Goal: Task Accomplishment & Management: Manage account settings

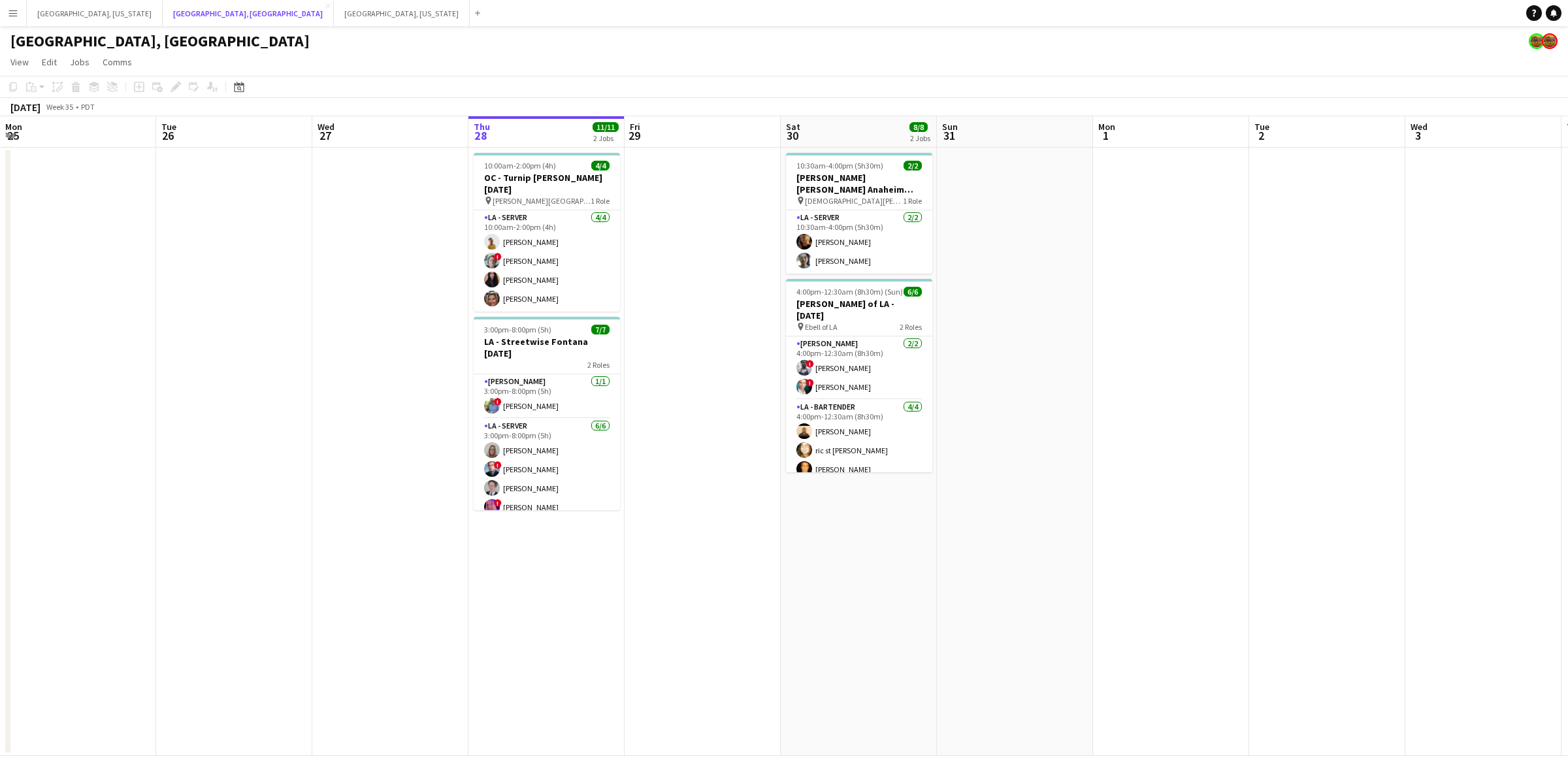
scroll to position [0, 312]
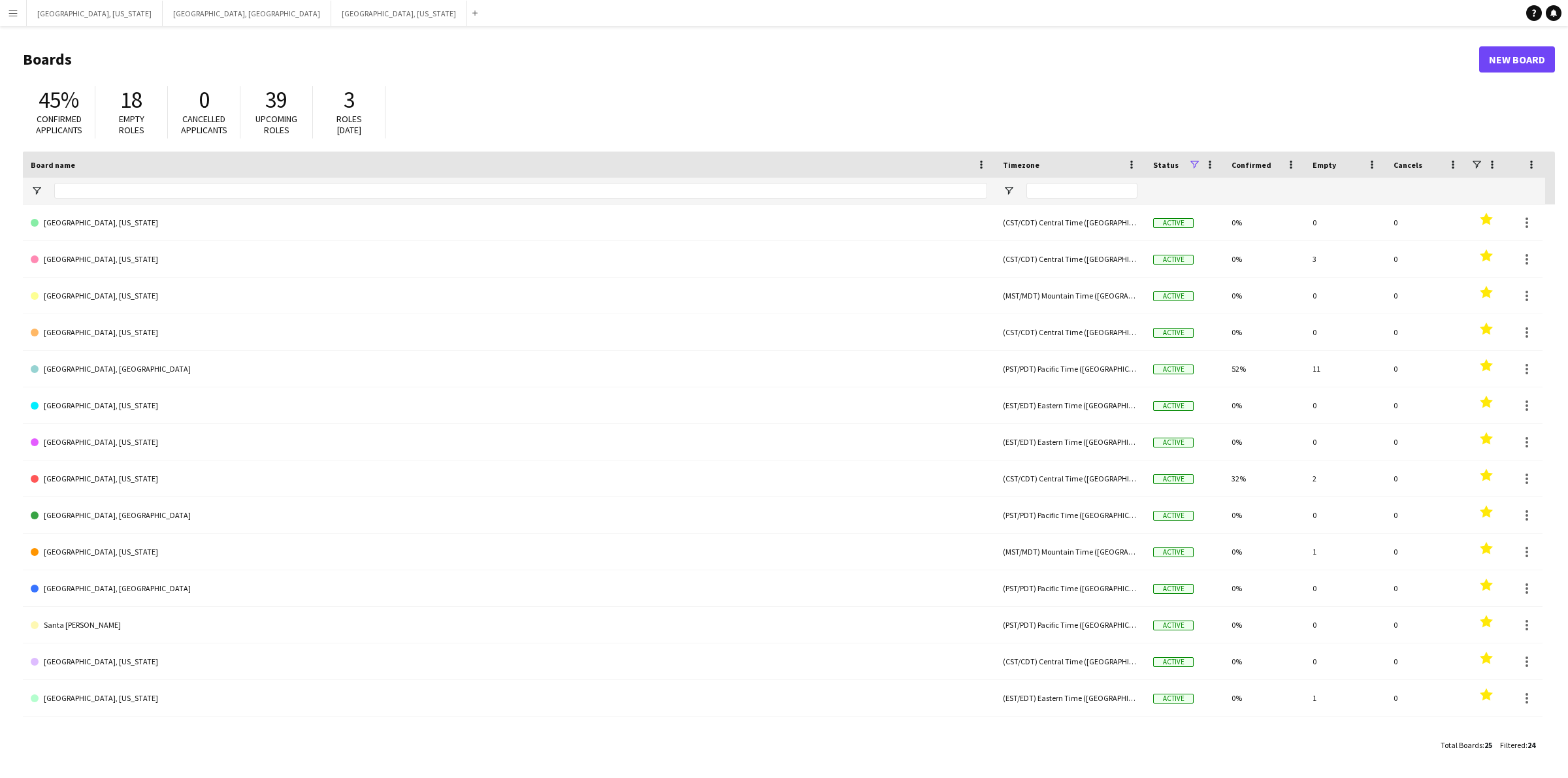
click at [2, 8] on button "Menu" at bounding box center [13, 13] width 26 height 26
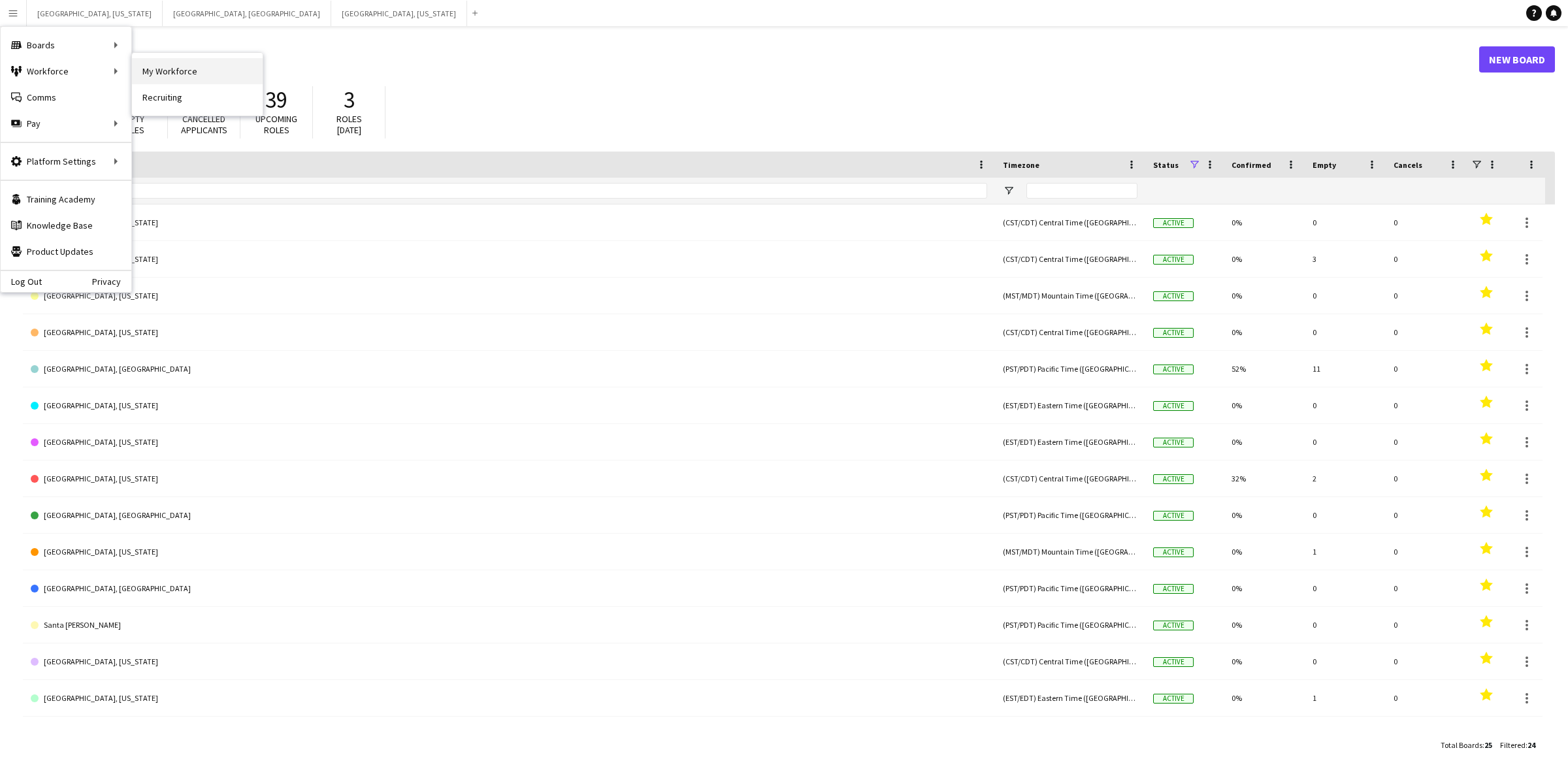
click at [181, 73] on link "My Workforce" at bounding box center [197, 71] width 130 height 26
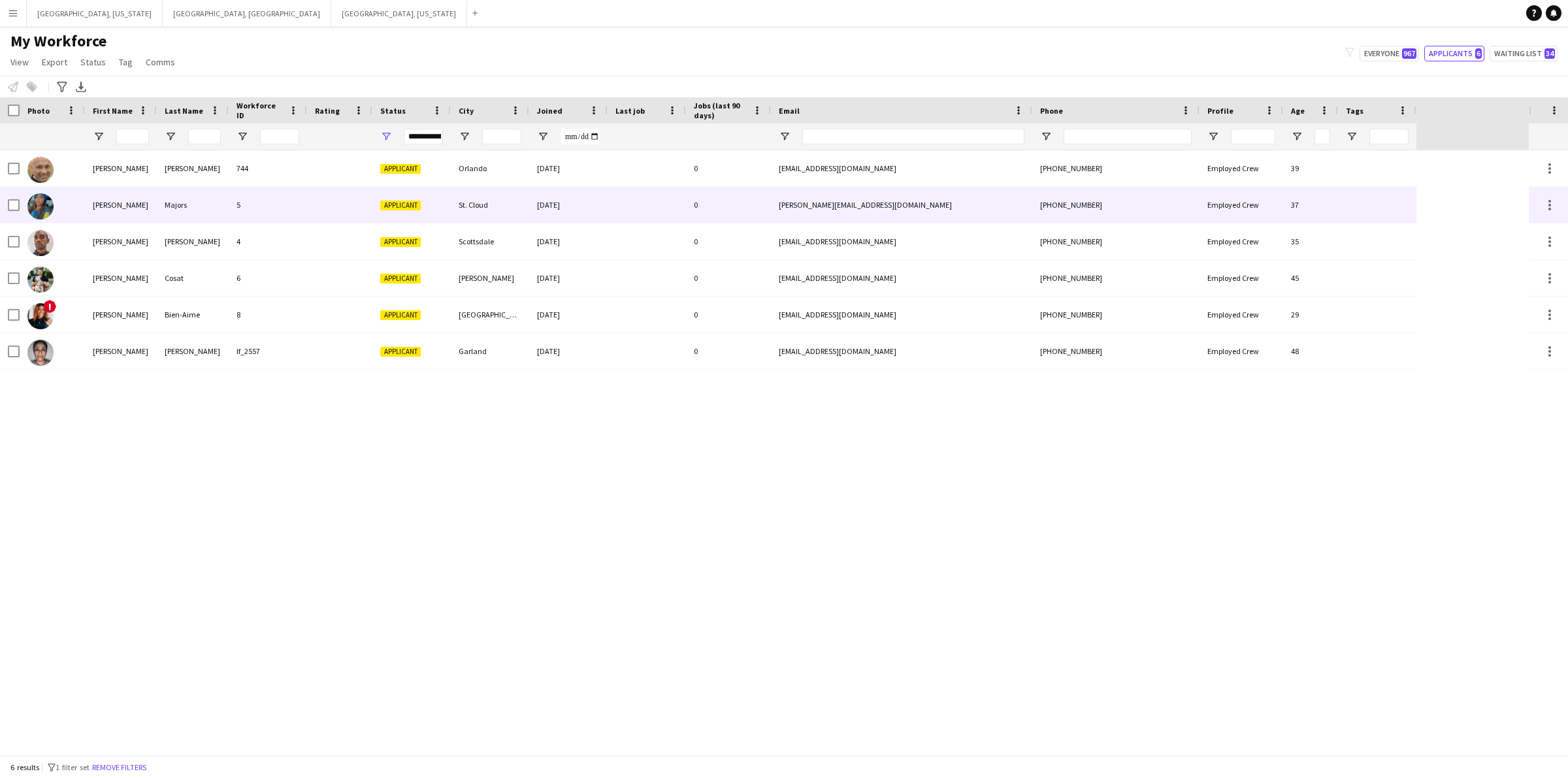
click at [282, 206] on div "5" at bounding box center [267, 204] width 79 height 36
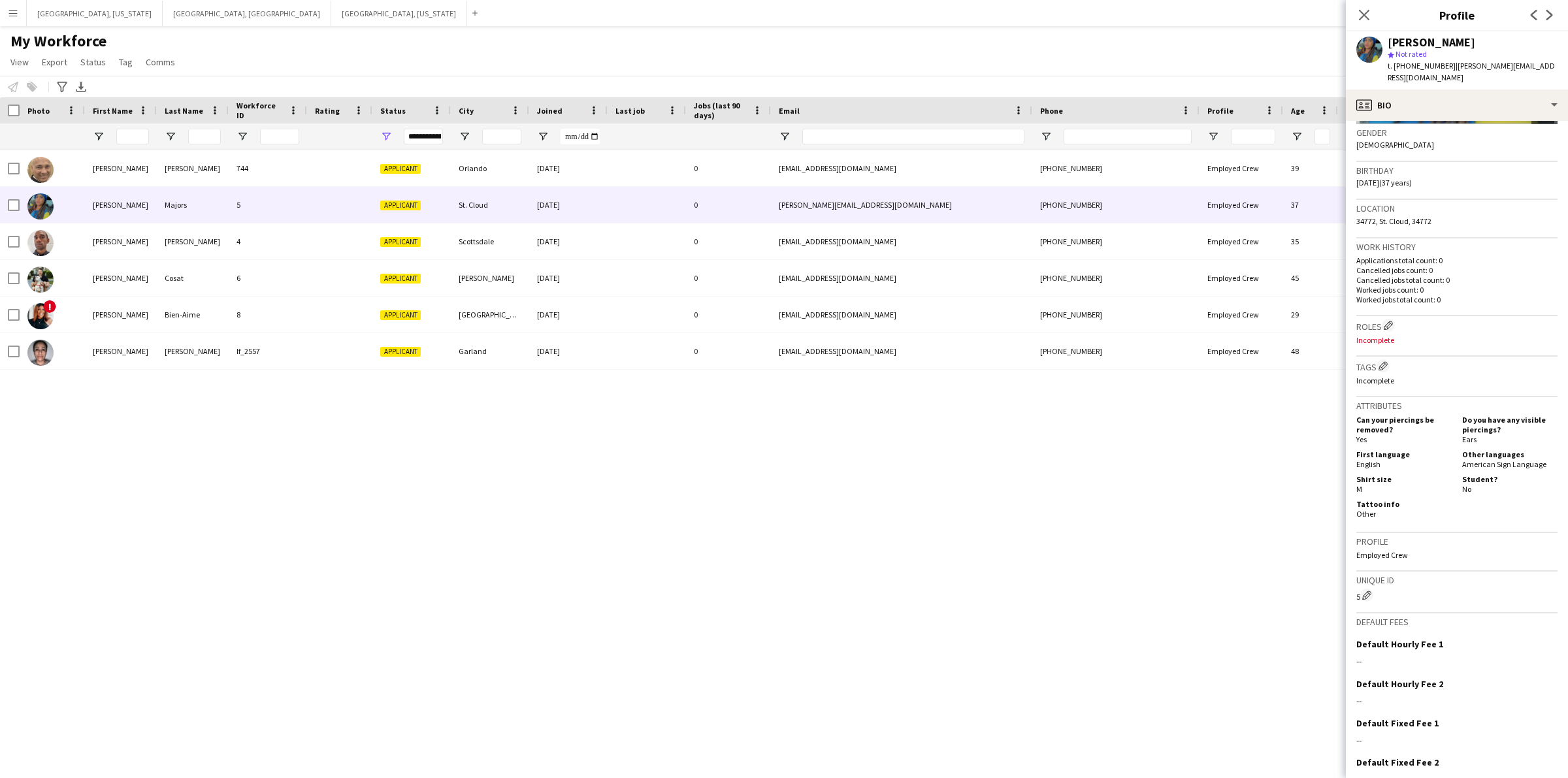
scroll to position [253, 0]
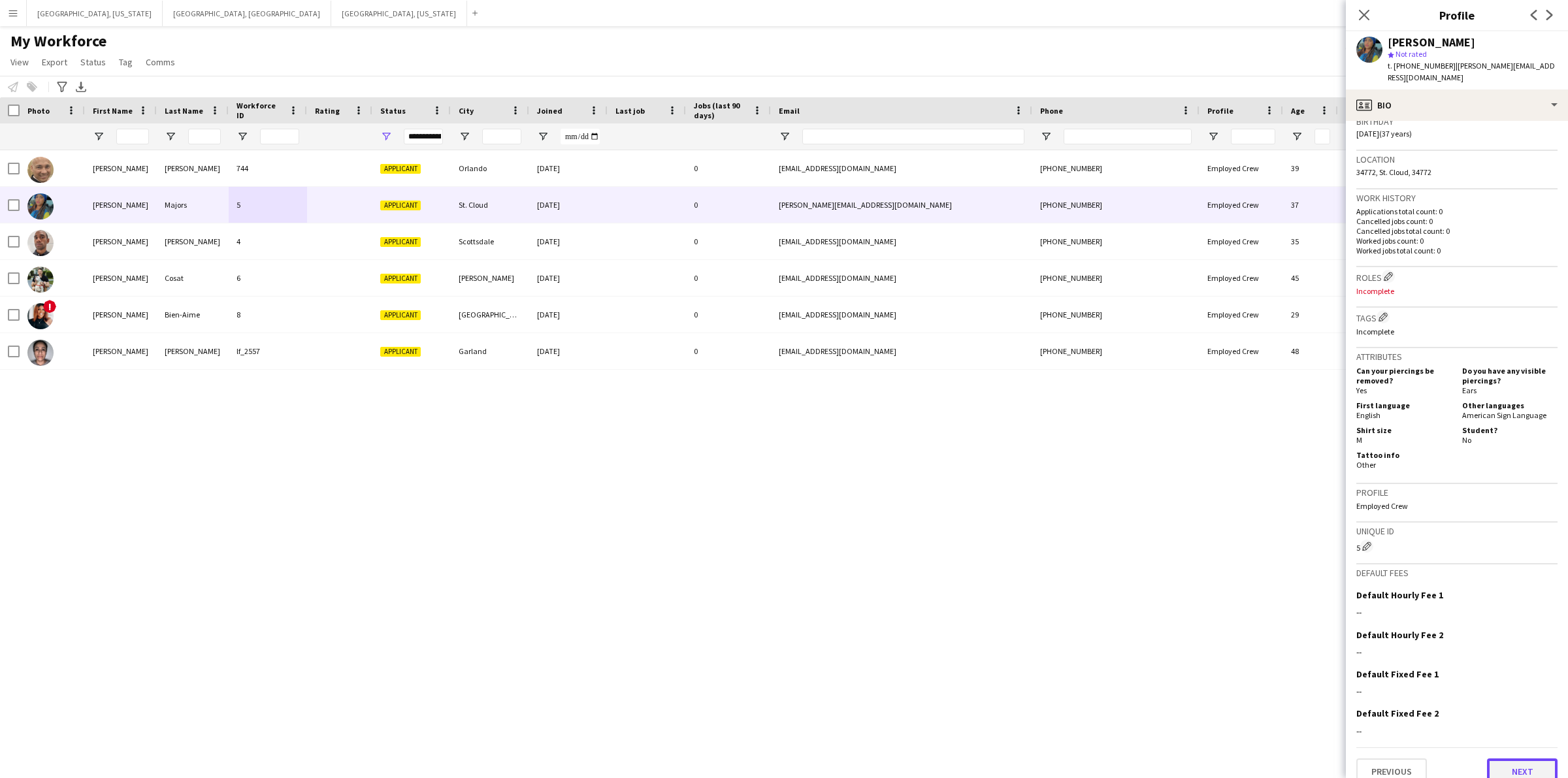
click at [1511, 759] on button "Next" at bounding box center [1522, 772] width 70 height 26
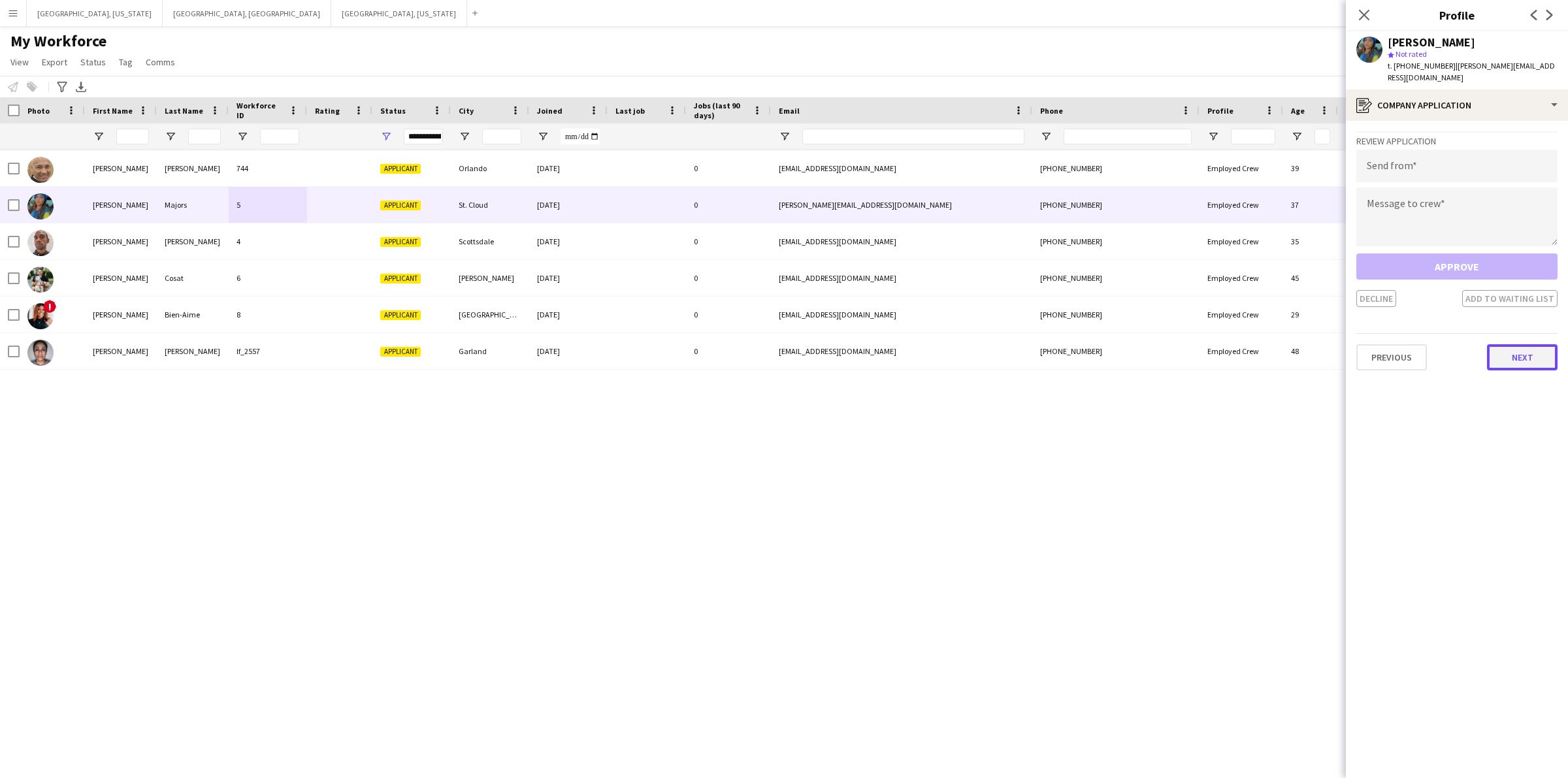
click at [1530, 344] on button "Next" at bounding box center [1522, 357] width 70 height 26
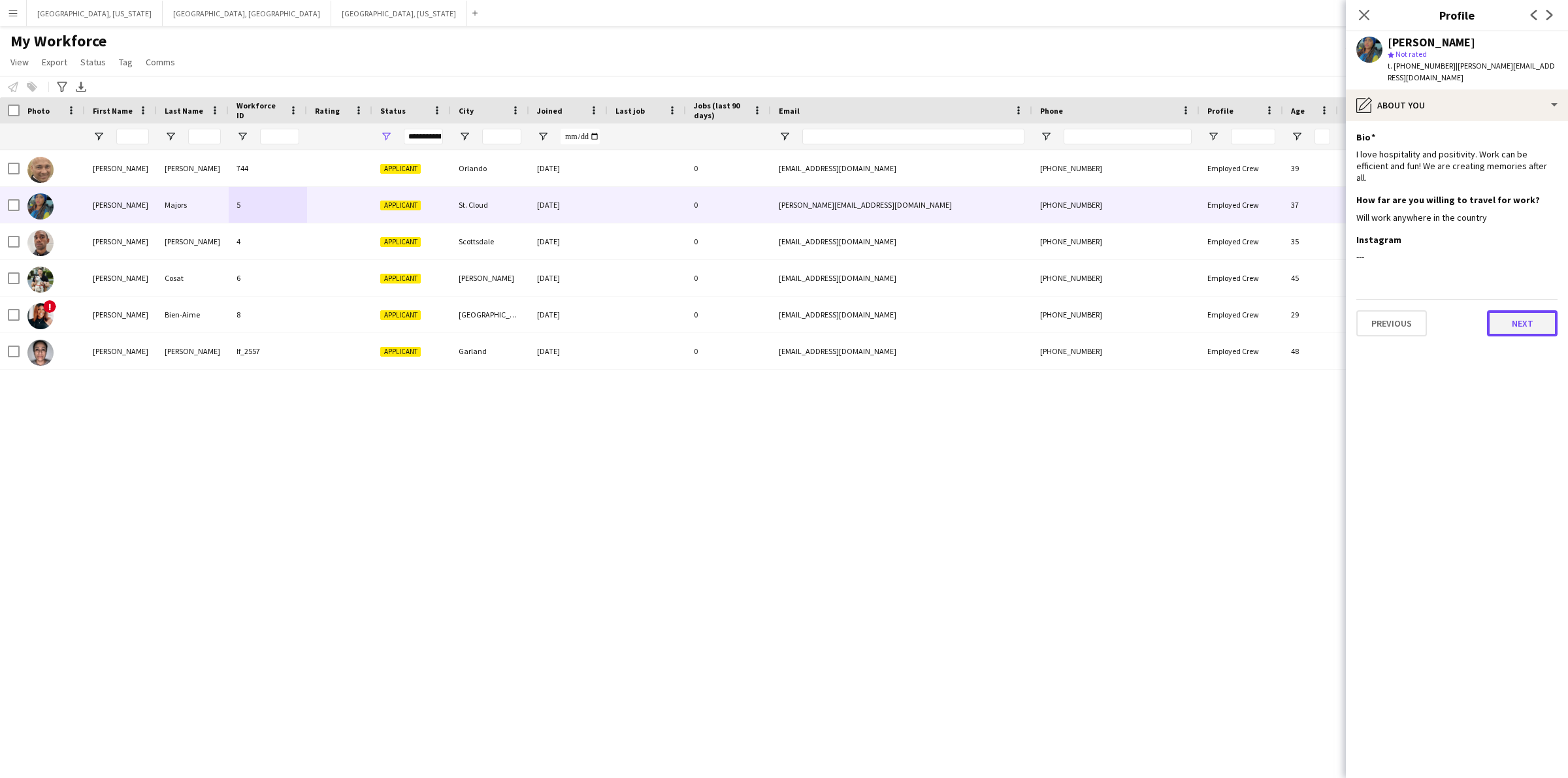
click at [1530, 310] on button "Next" at bounding box center [1522, 323] width 70 height 26
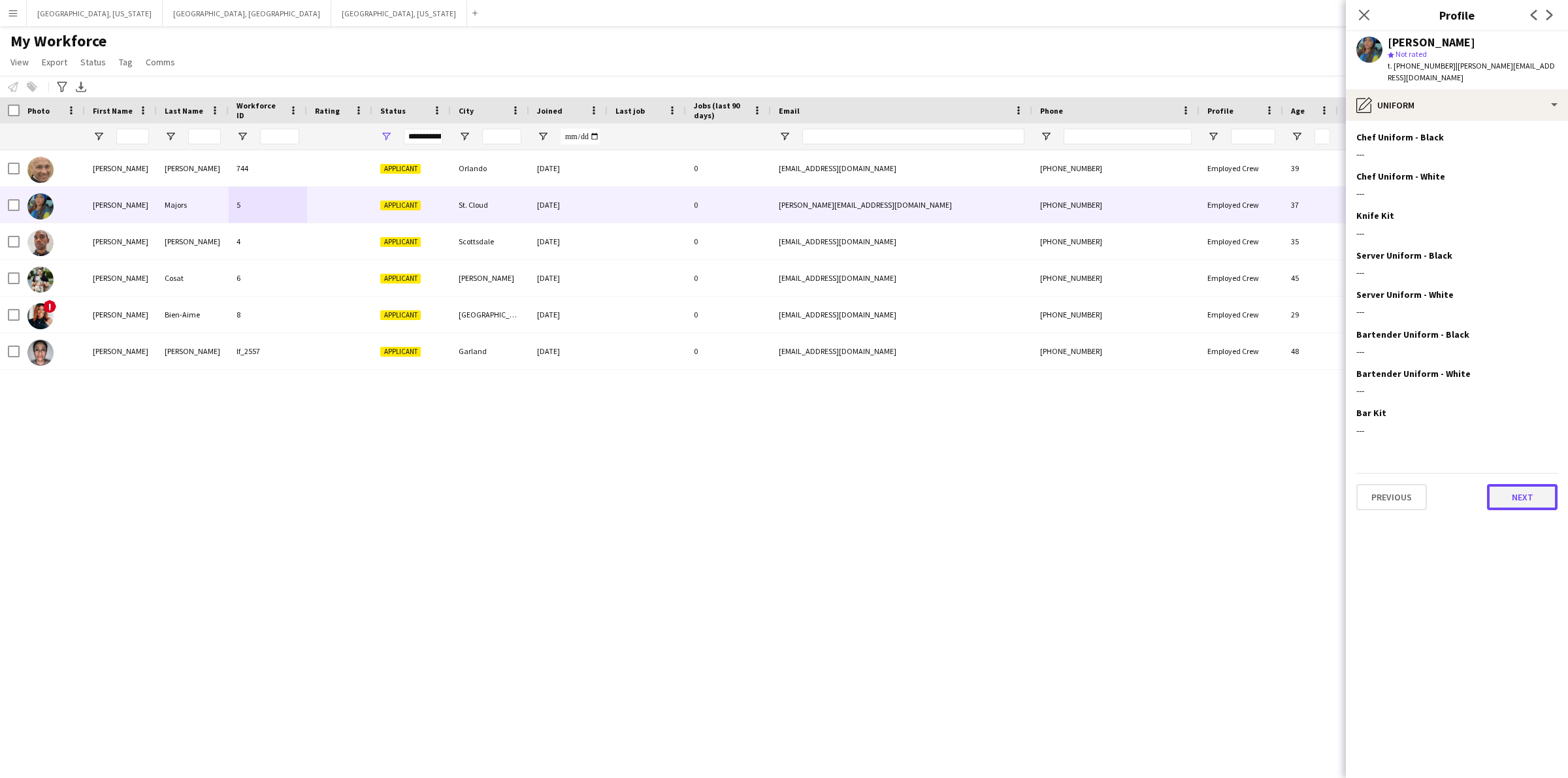
click at [1524, 488] on button "Next" at bounding box center [1522, 497] width 70 height 26
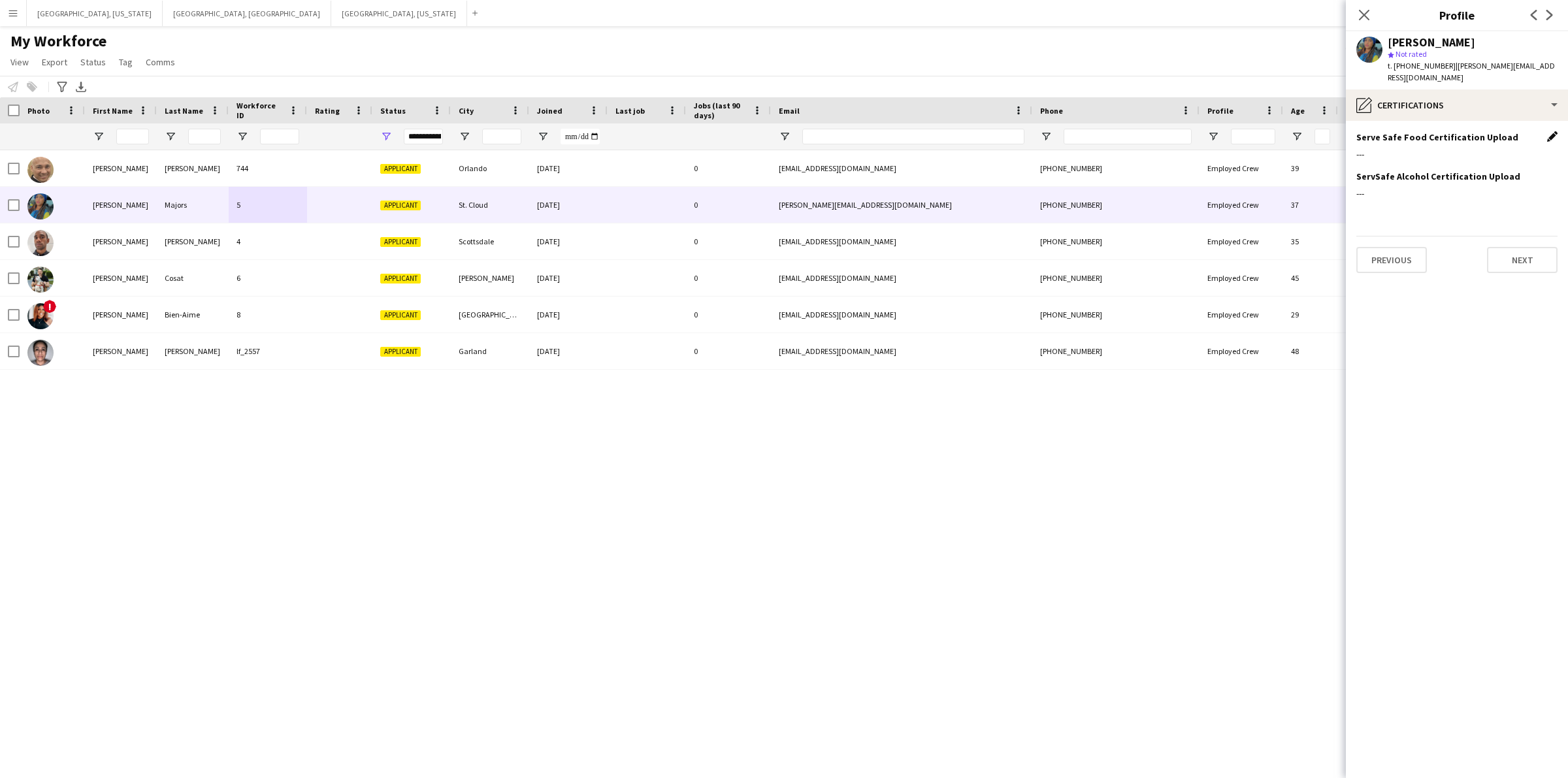
click at [1549, 131] on app-icon "Edit this field" at bounding box center [1551, 136] width 10 height 10
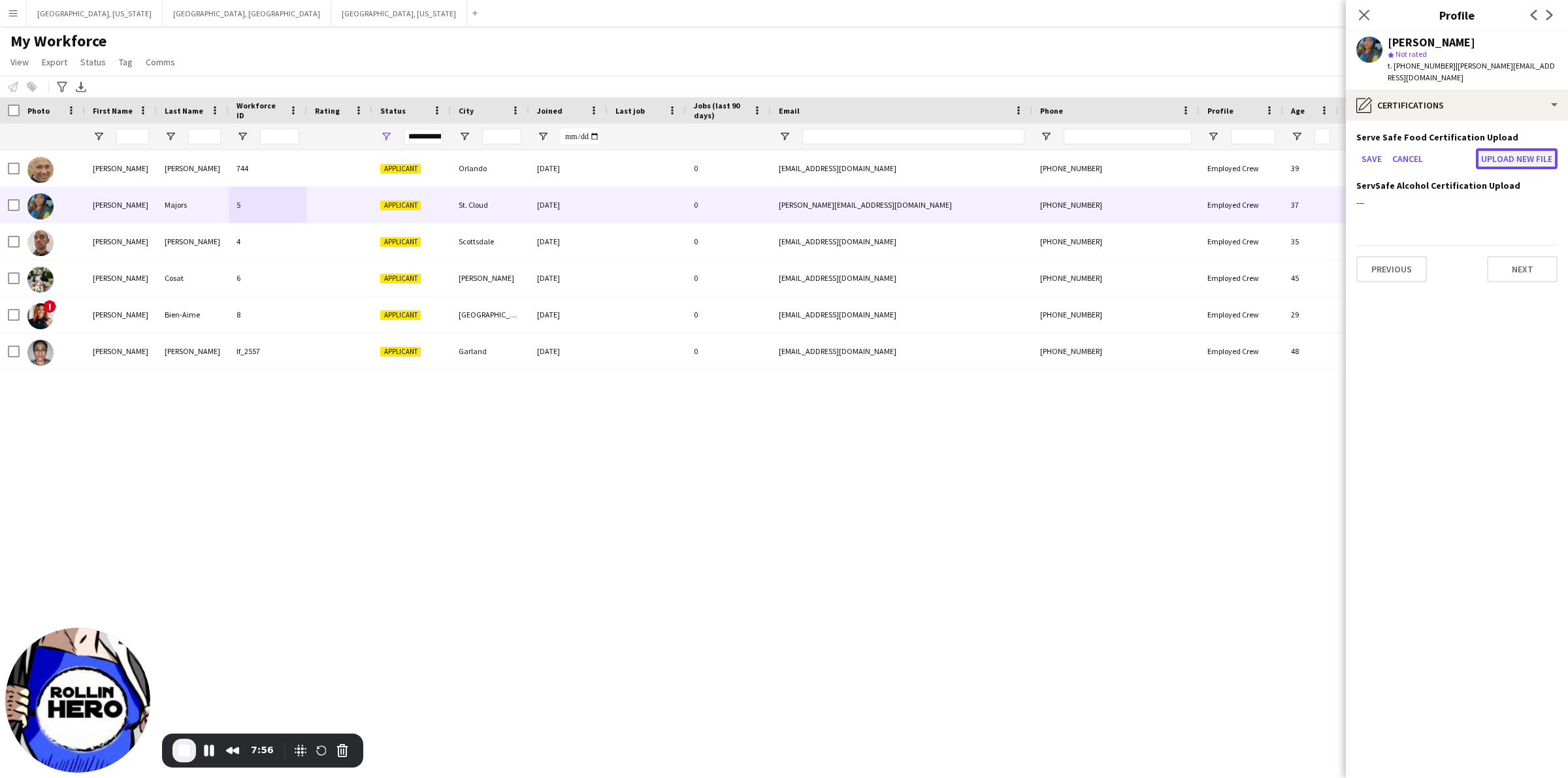
click at [1528, 148] on button "Upload new file" at bounding box center [1516, 158] width 81 height 21
click at [1361, 24] on div "Close pop-in" at bounding box center [1364, 15] width 37 height 30
click at [1365, 21] on icon "Close pop-in" at bounding box center [1363, 14] width 12 height 12
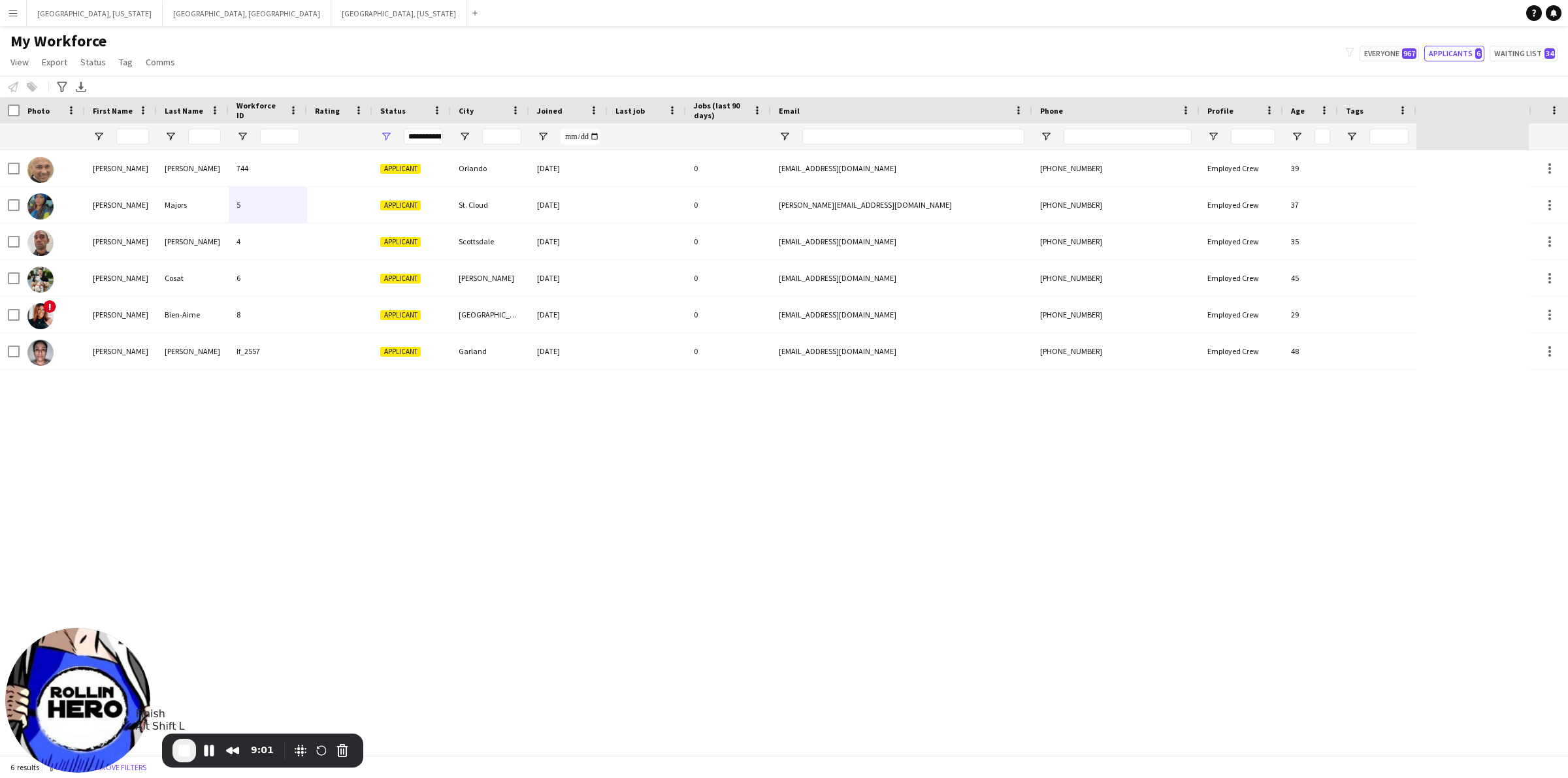
click at [183, 753] on span "End Recording" at bounding box center [184, 750] width 16 height 16
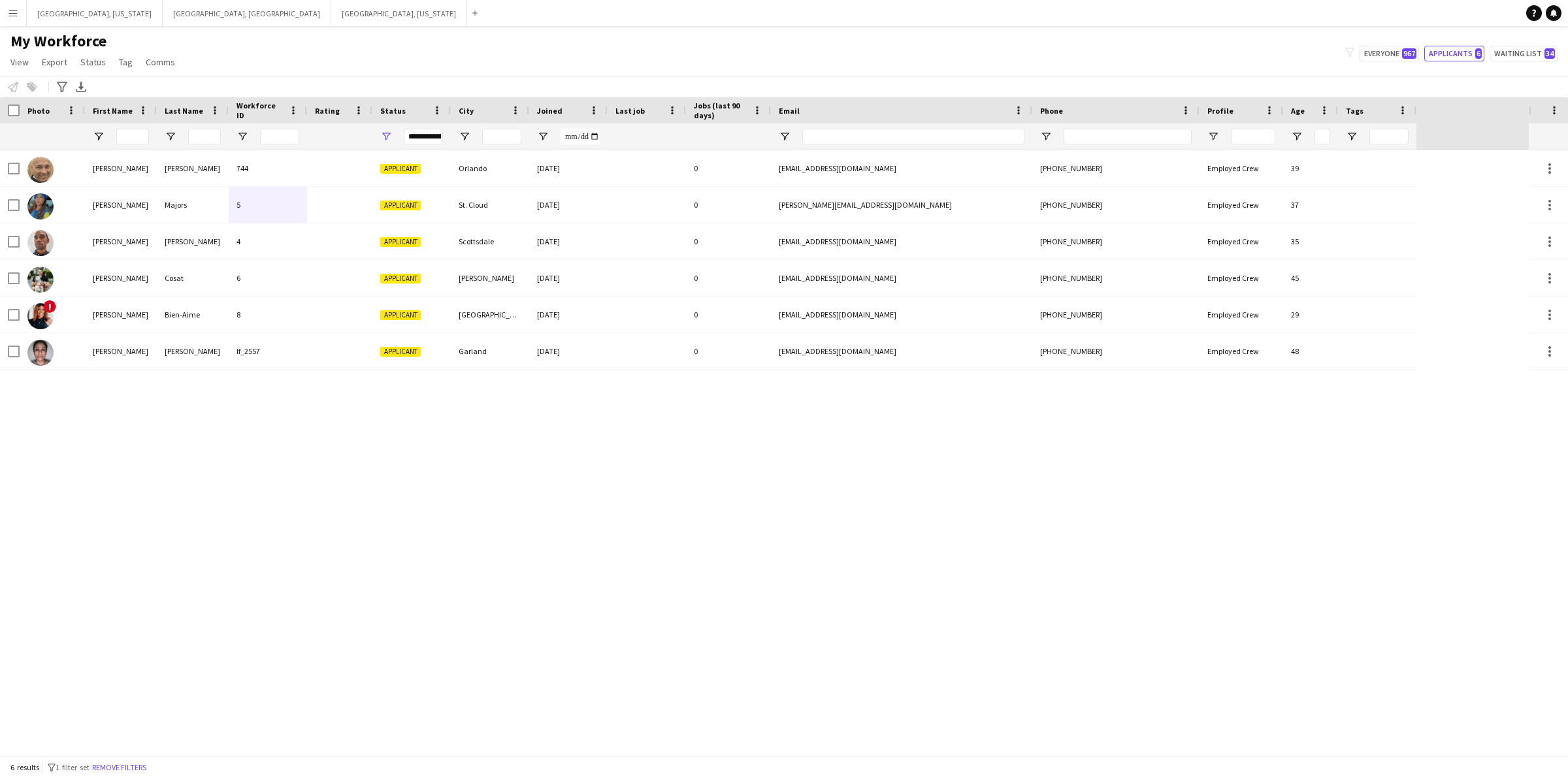
click at [4, 8] on button "Menu" at bounding box center [13, 13] width 26 height 26
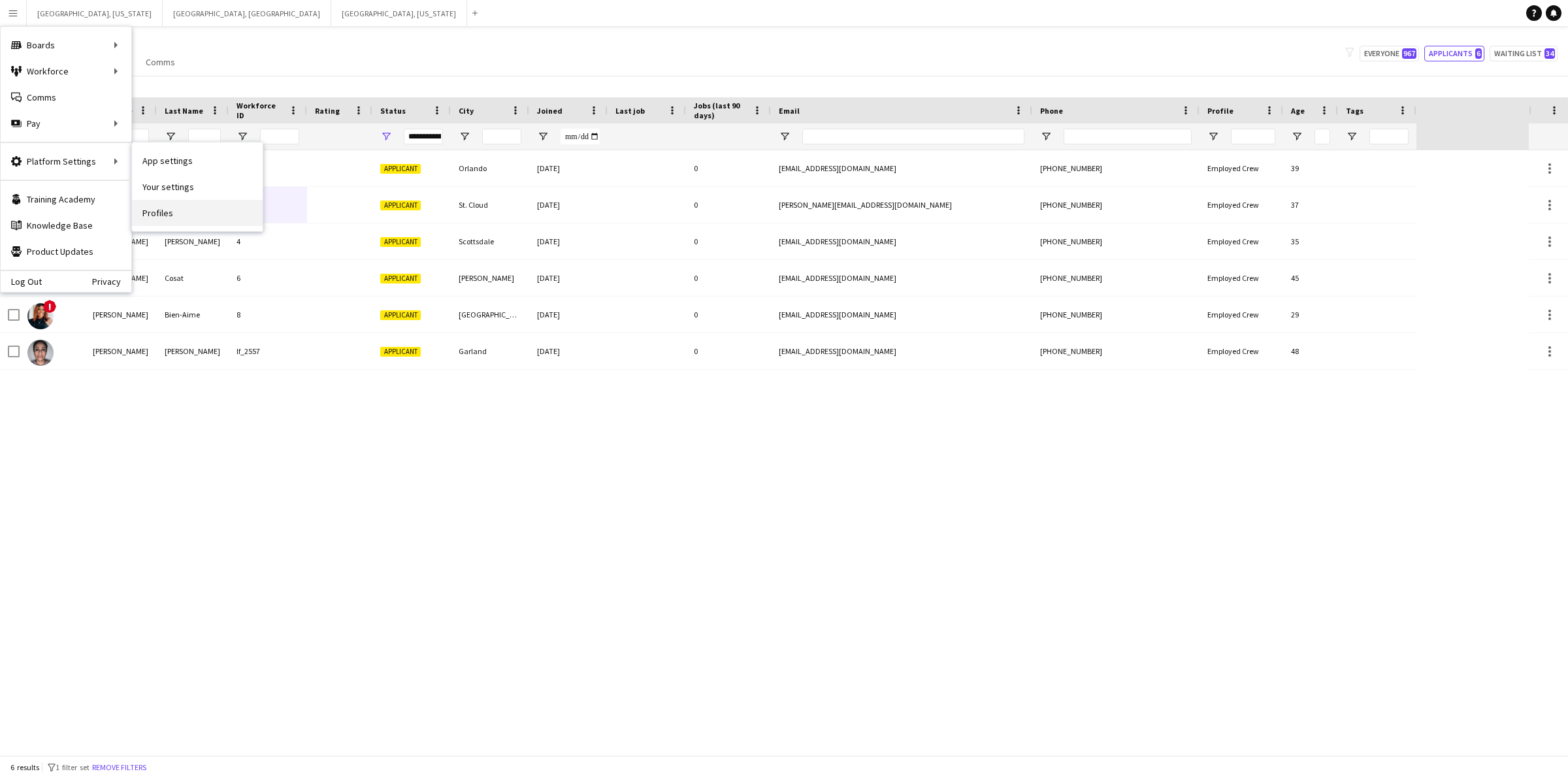
click at [174, 209] on link "Profiles" at bounding box center [197, 213] width 130 height 26
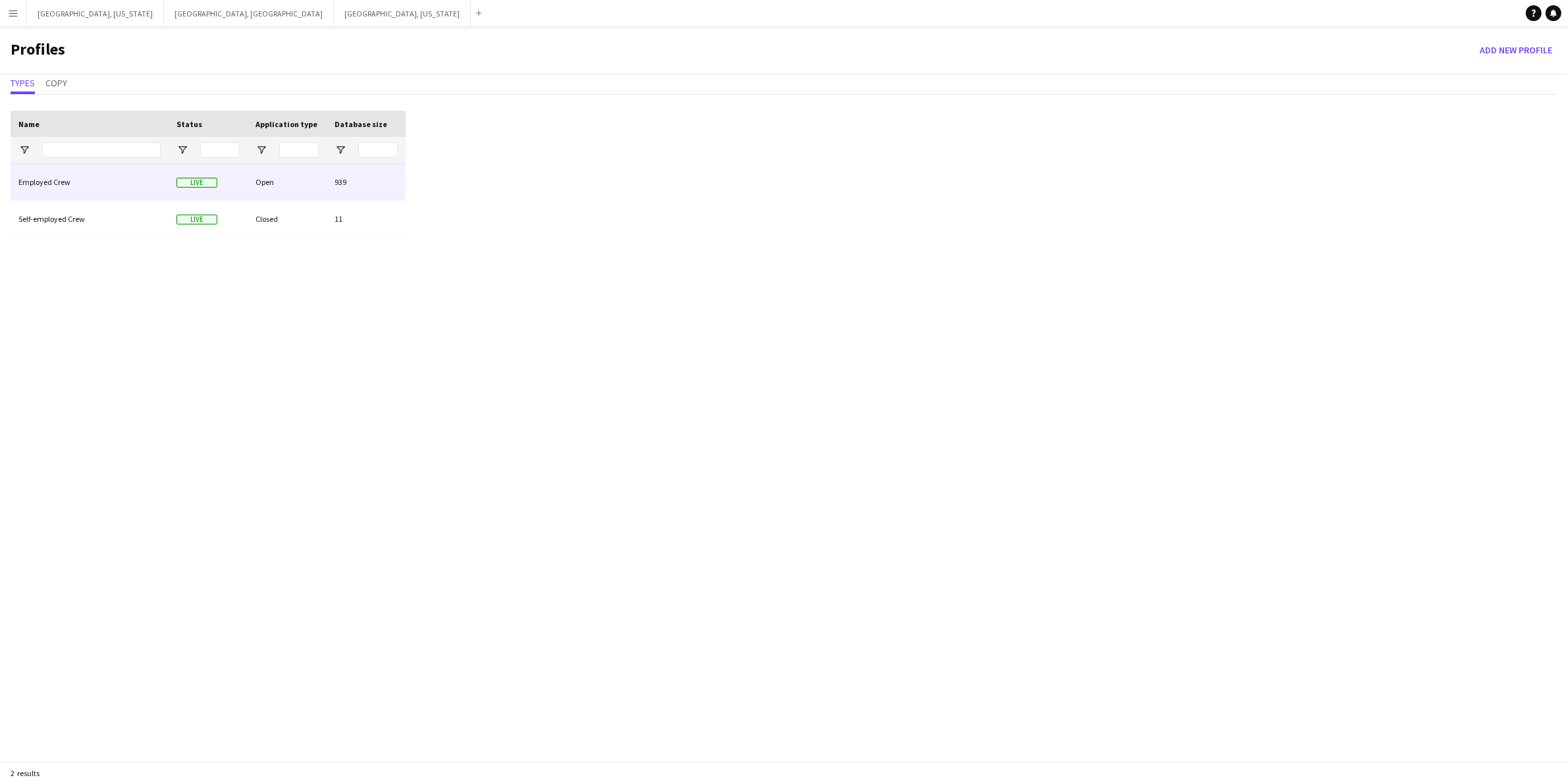
click at [68, 186] on div "Employed Crew" at bounding box center [89, 182] width 158 height 36
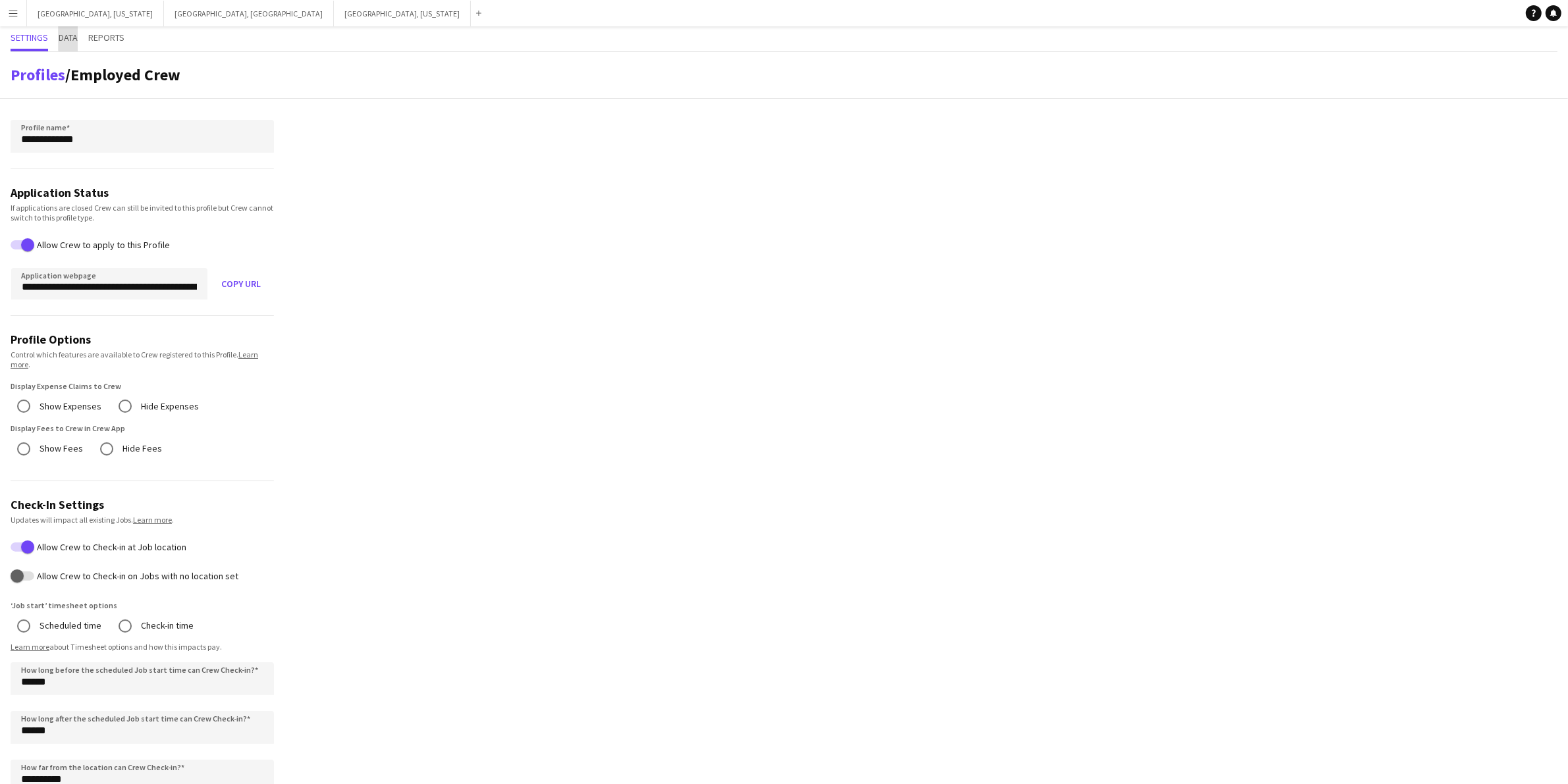
click at [71, 38] on span "Data" at bounding box center [68, 37] width 19 height 9
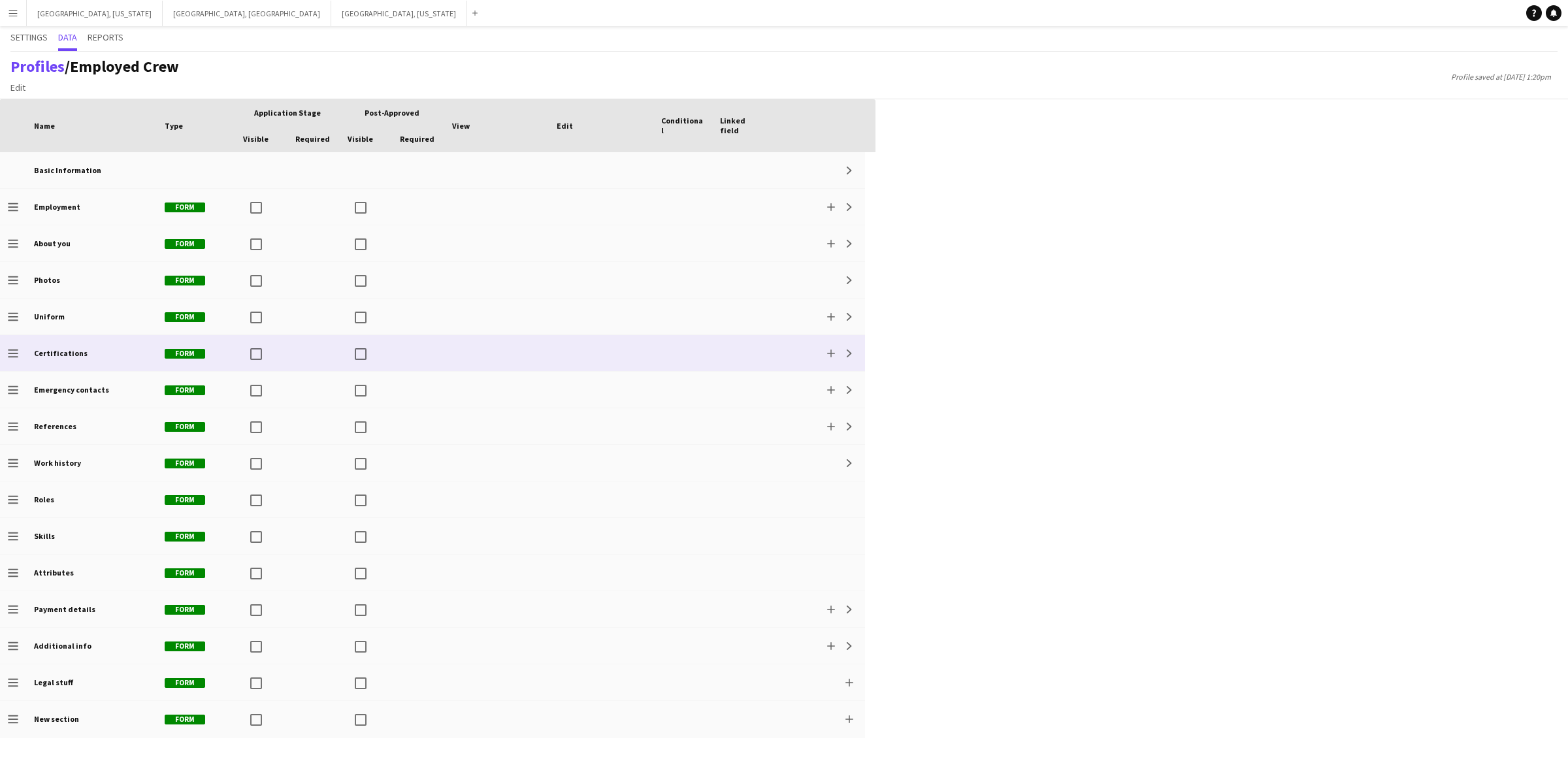
click at [143, 353] on div "Certifications" at bounding box center [91, 352] width 130 height 36
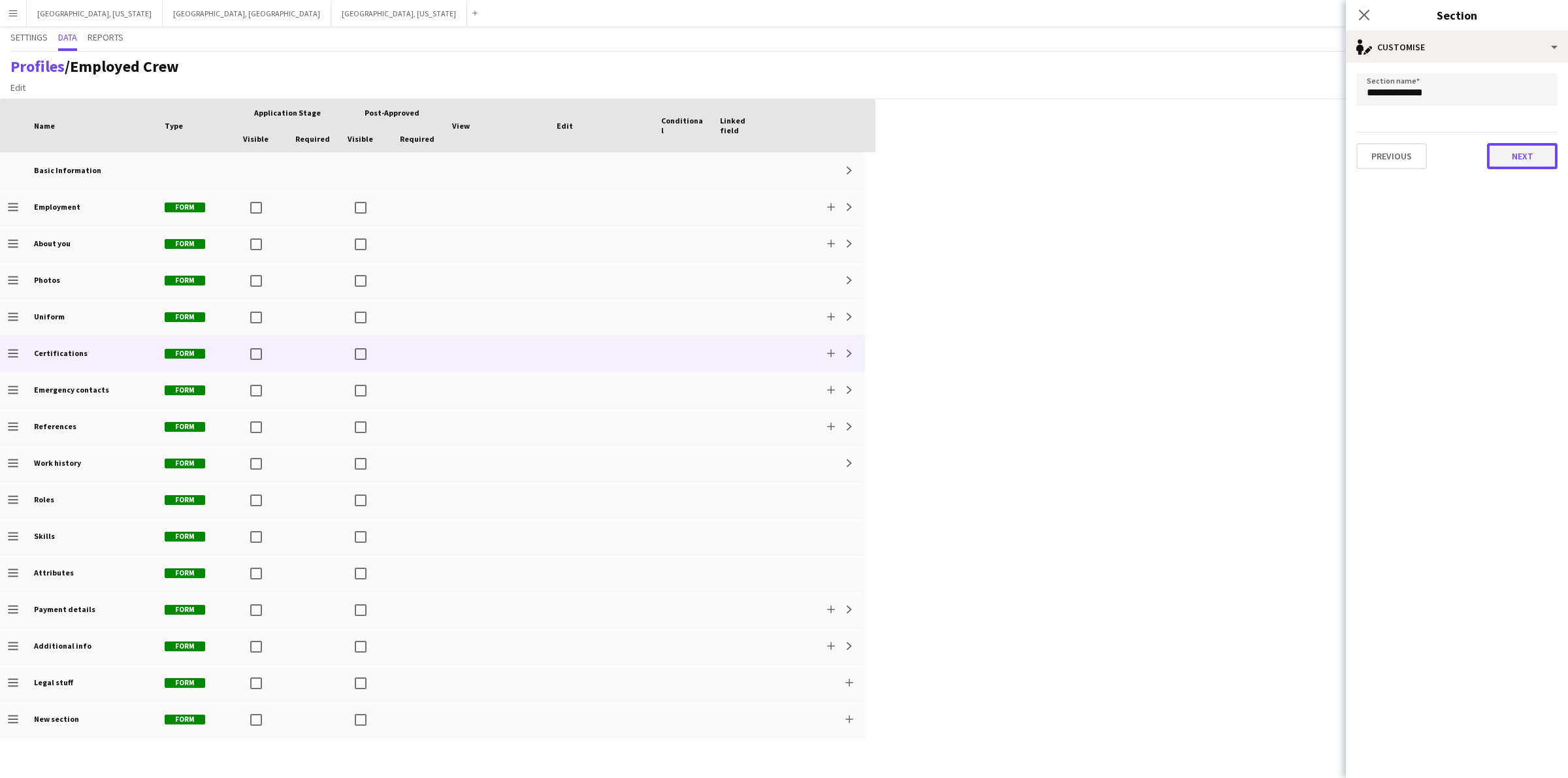
click at [1520, 147] on button "Next" at bounding box center [1522, 156] width 70 height 26
click at [1452, 155] on button "Next" at bounding box center [1442, 156] width 43 height 26
click at [1365, 14] on icon at bounding box center [1363, 14] width 12 height 12
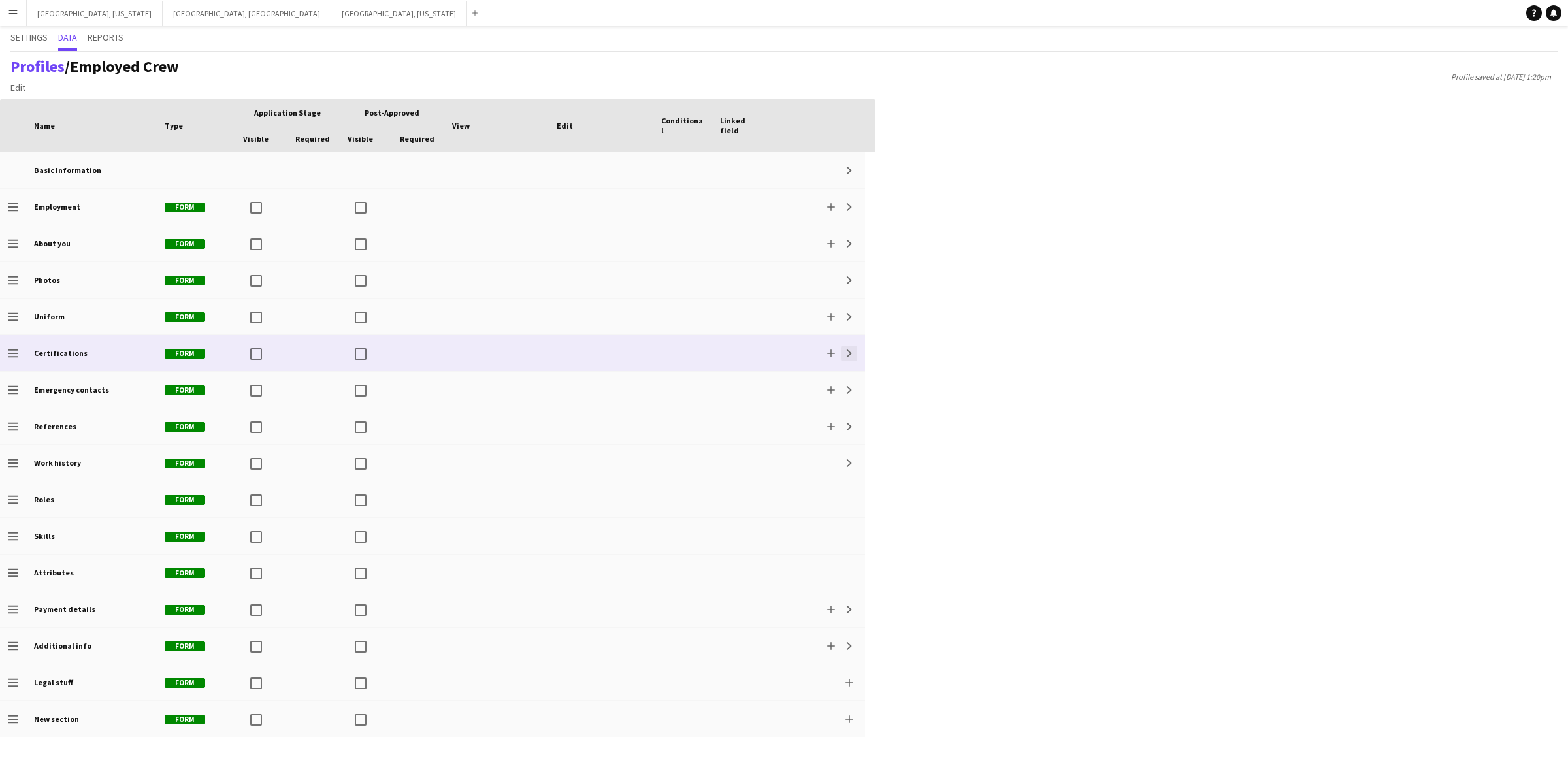
click at [854, 352] on button "Expand" at bounding box center [848, 353] width 16 height 16
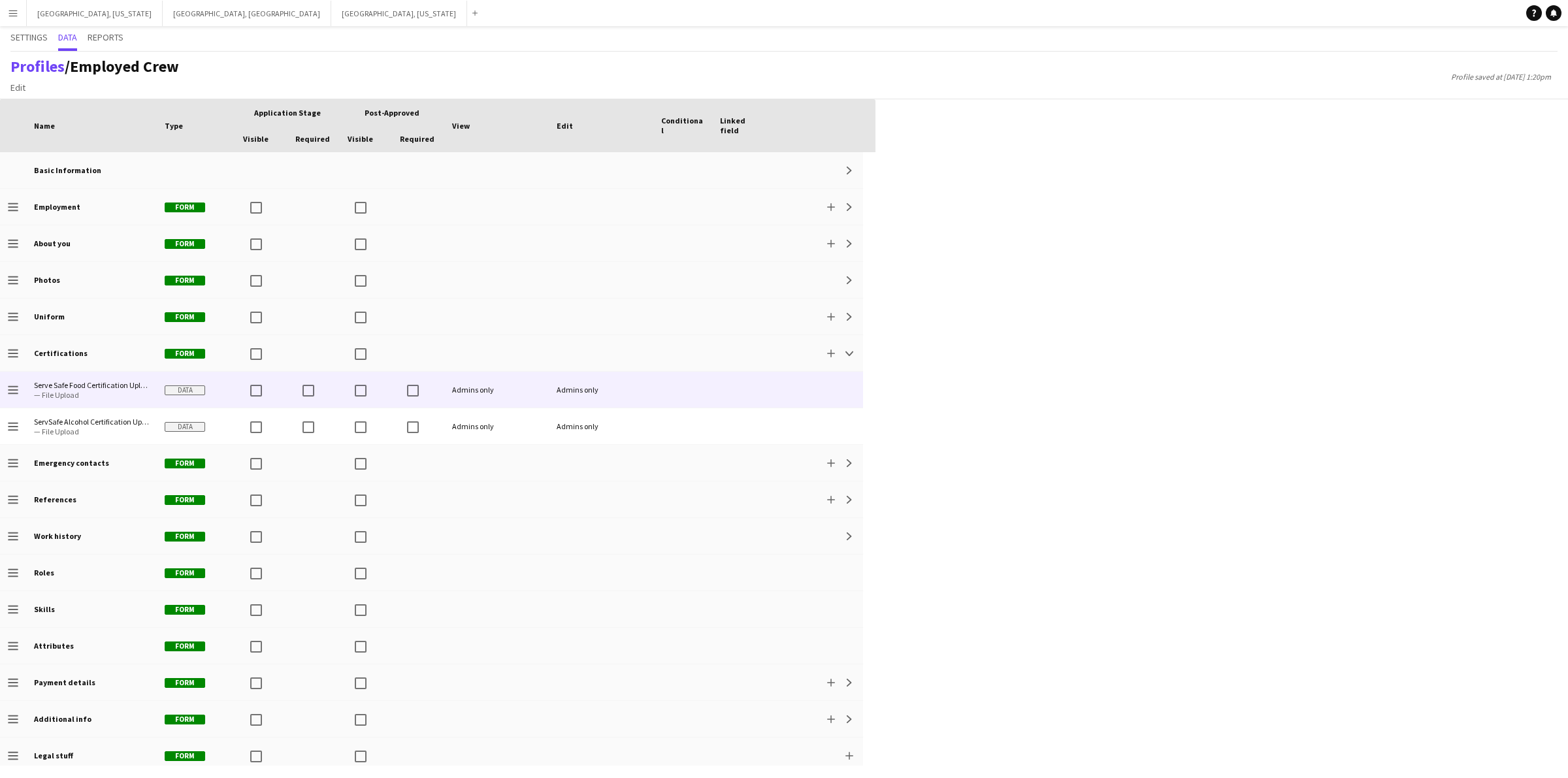
click at [129, 397] on span "— File Upload" at bounding box center [92, 395] width 115 height 10
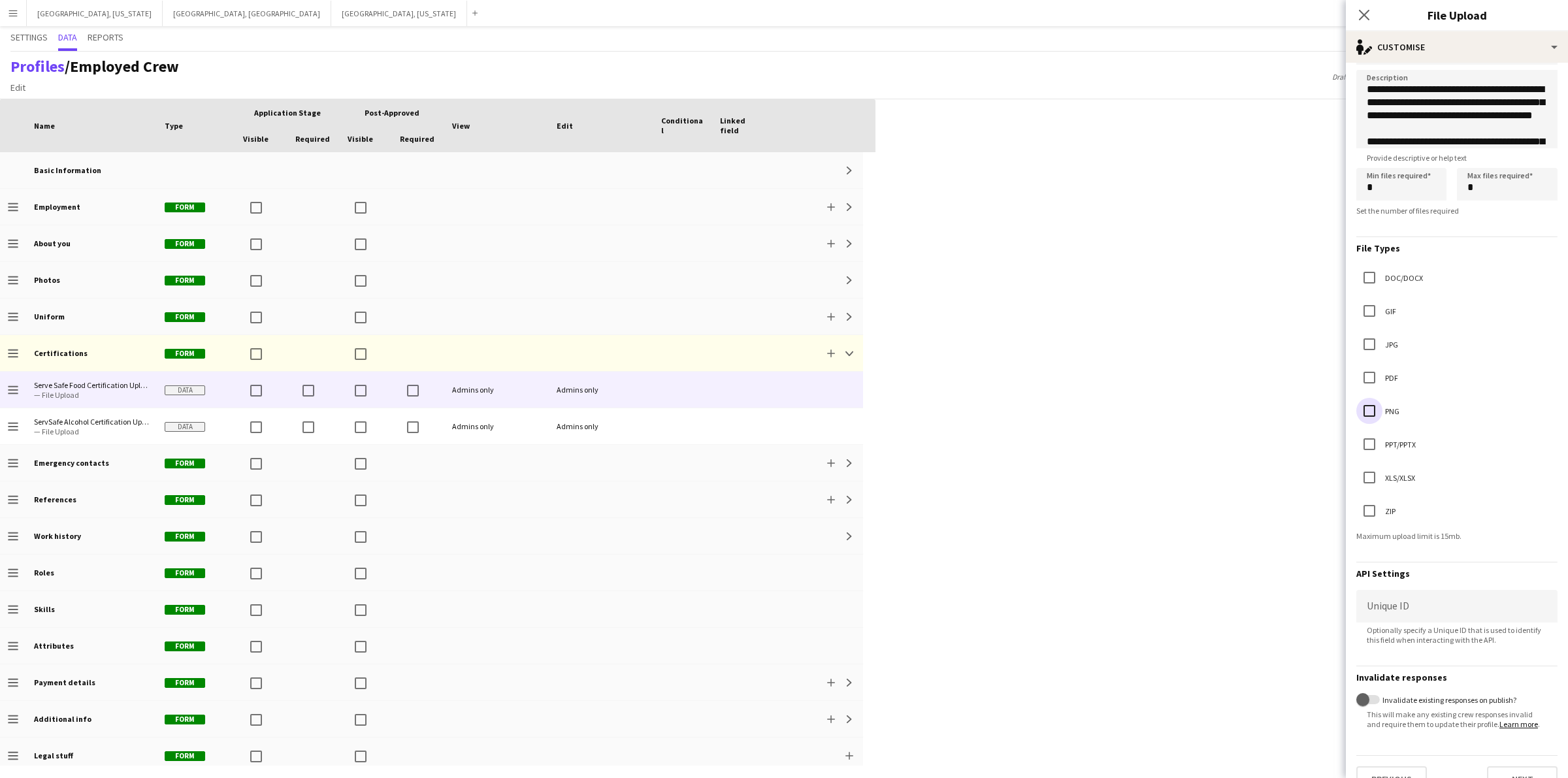
scroll to position [77, 0]
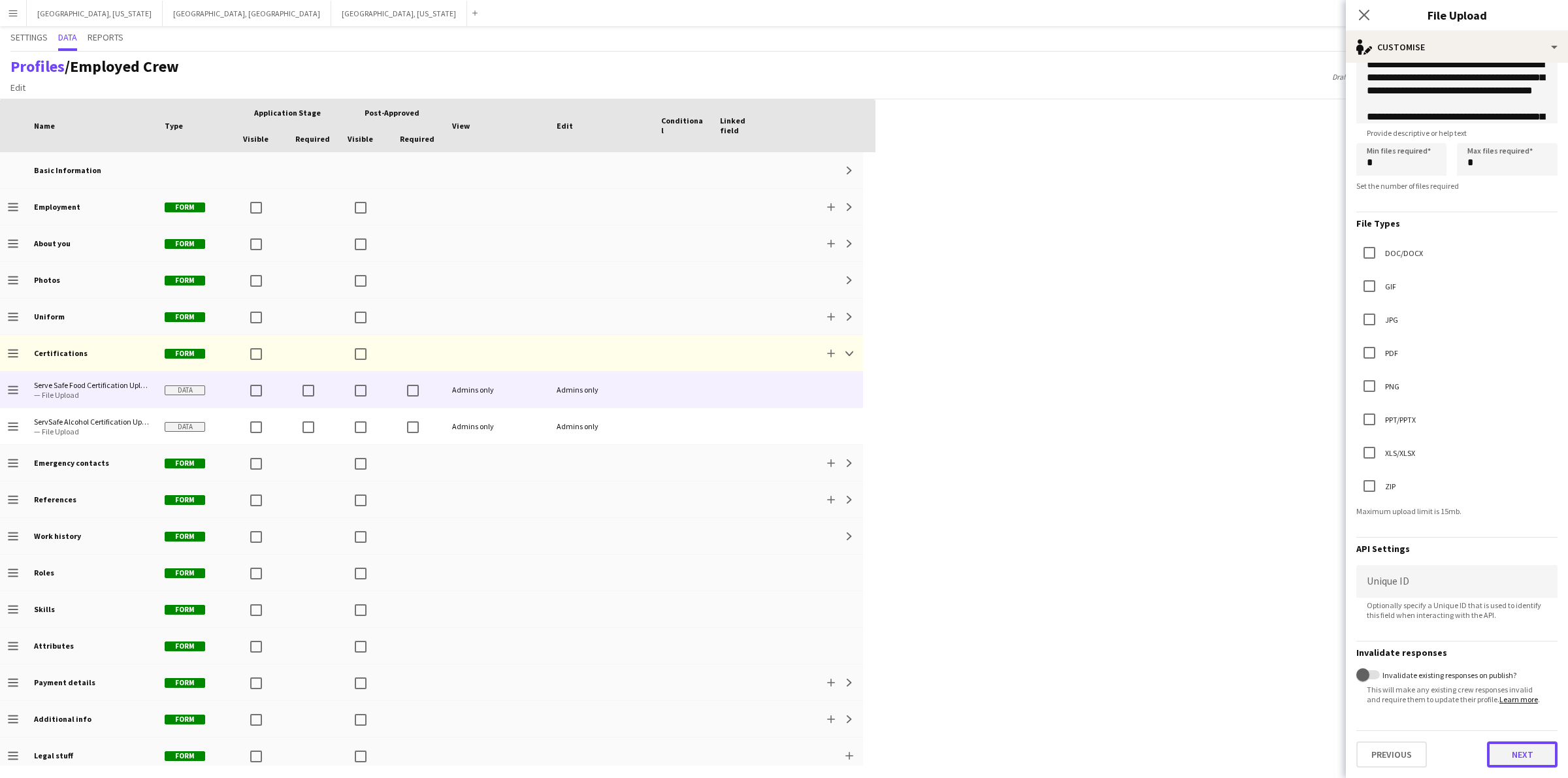
click at [1507, 759] on button "Next" at bounding box center [1522, 754] width 70 height 26
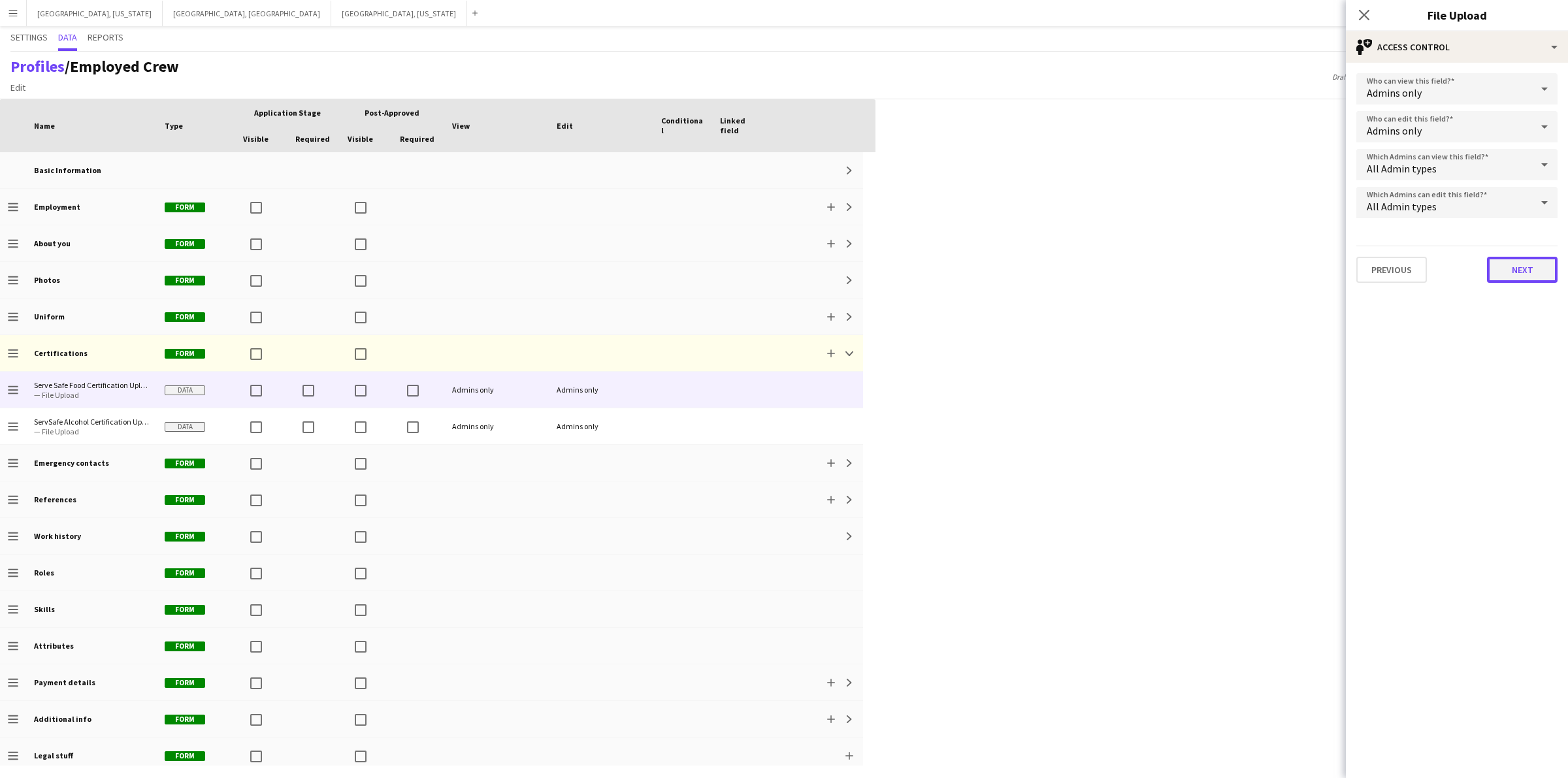
click at [1522, 264] on button "Next" at bounding box center [1522, 269] width 70 height 26
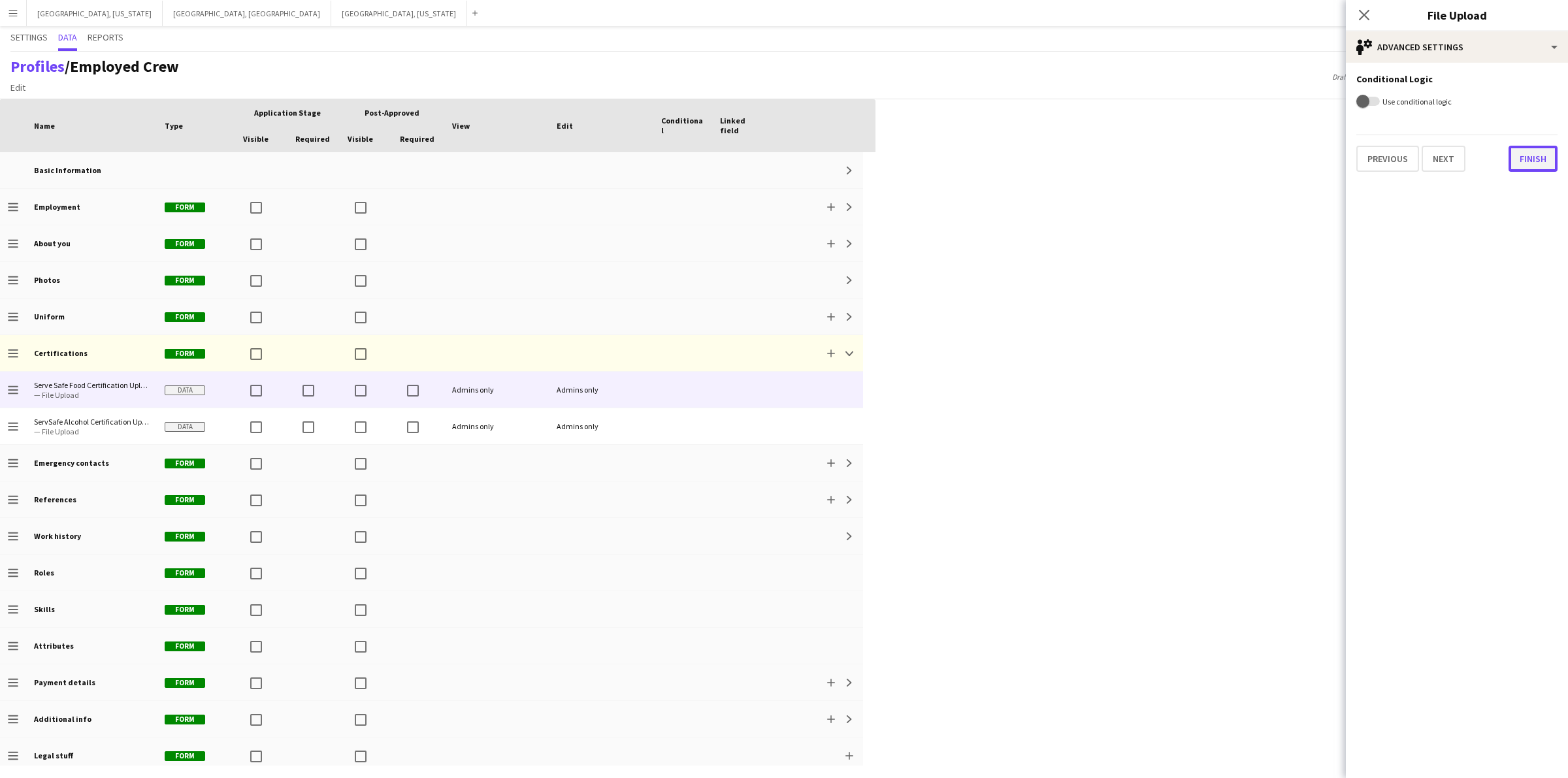
click at [1523, 153] on button "Finish" at bounding box center [1532, 158] width 49 height 26
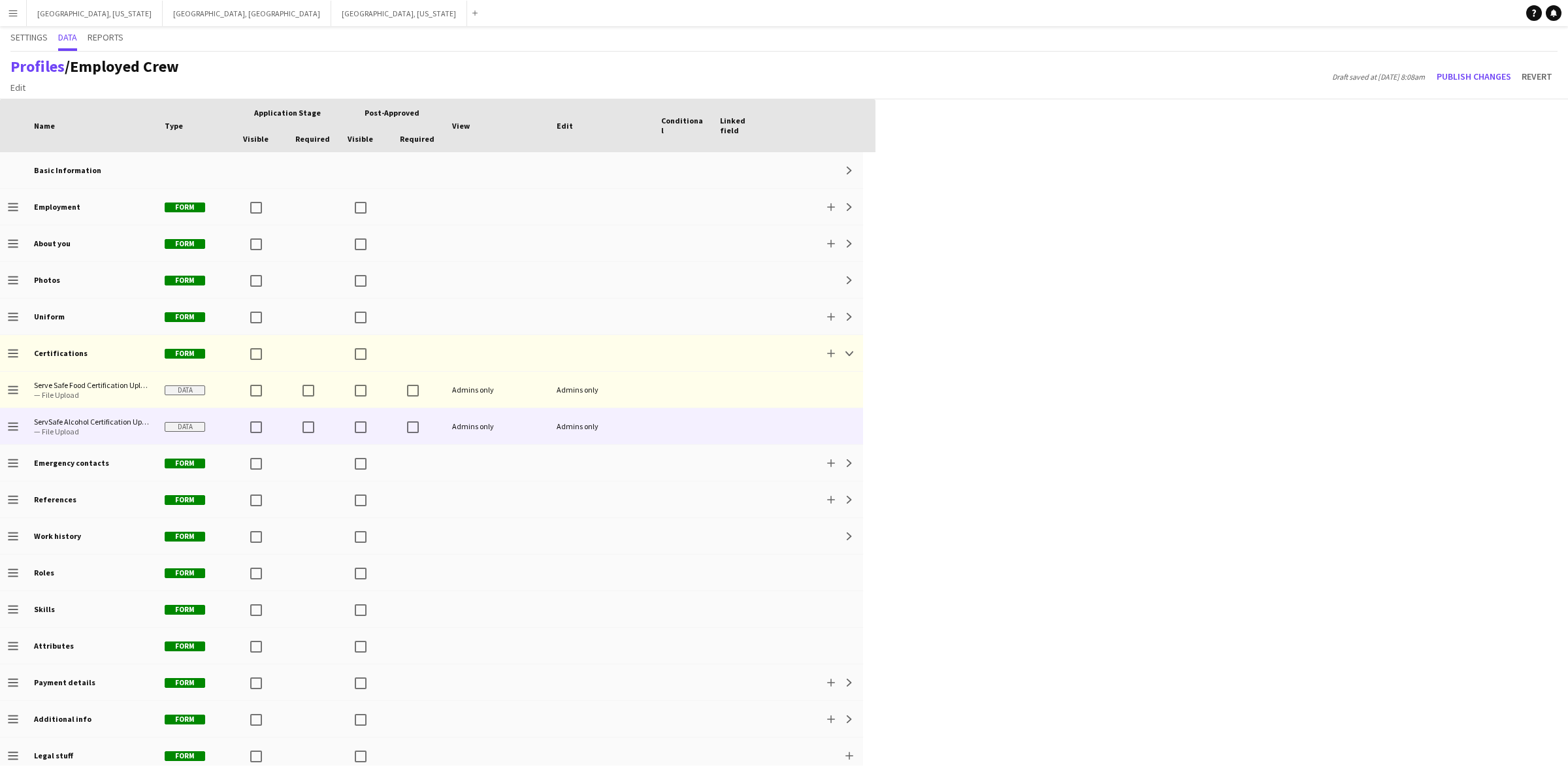
click at [174, 426] on span "Data" at bounding box center [185, 426] width 41 height 10
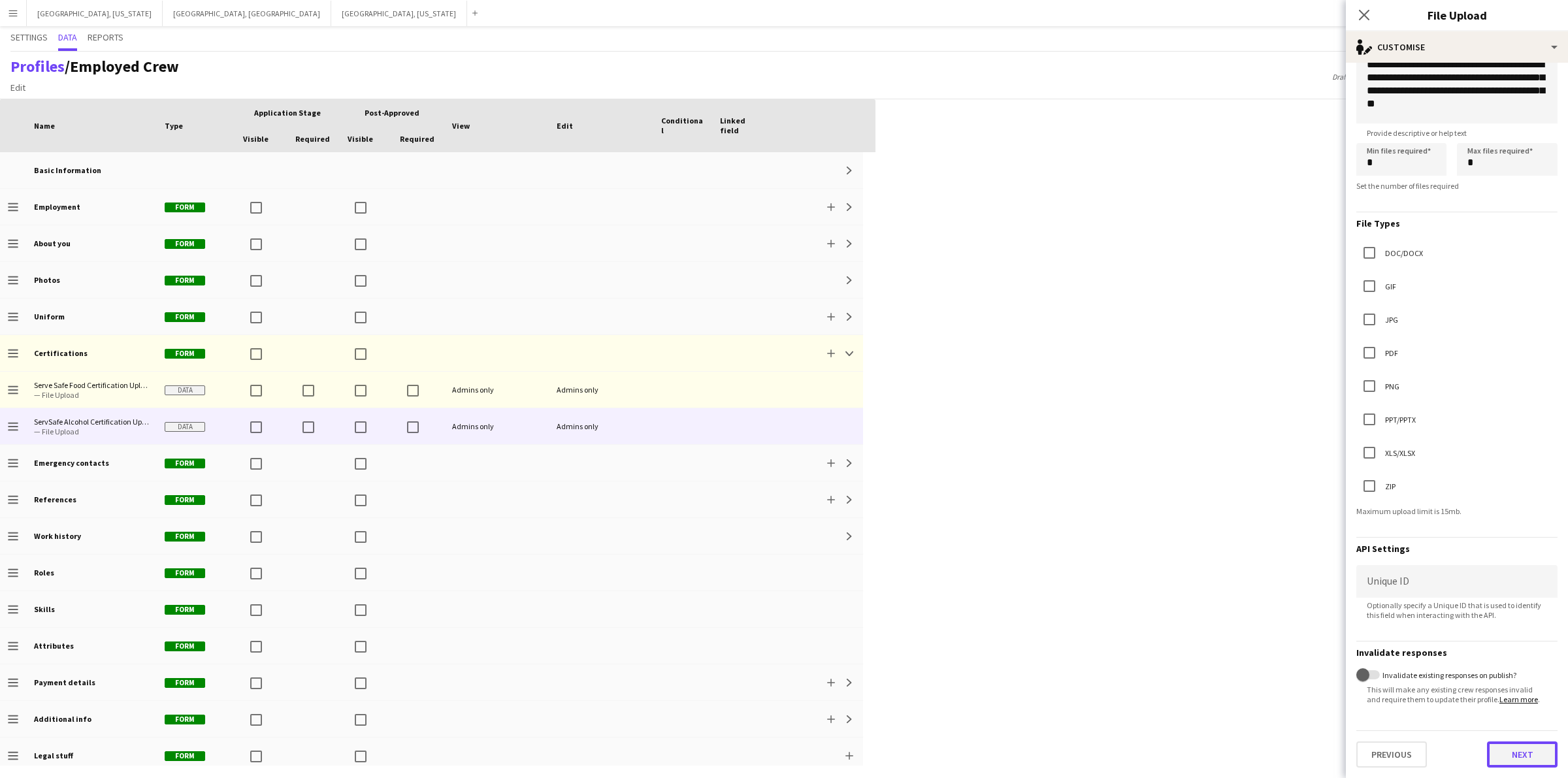
click at [1508, 757] on button "Next" at bounding box center [1522, 754] width 70 height 26
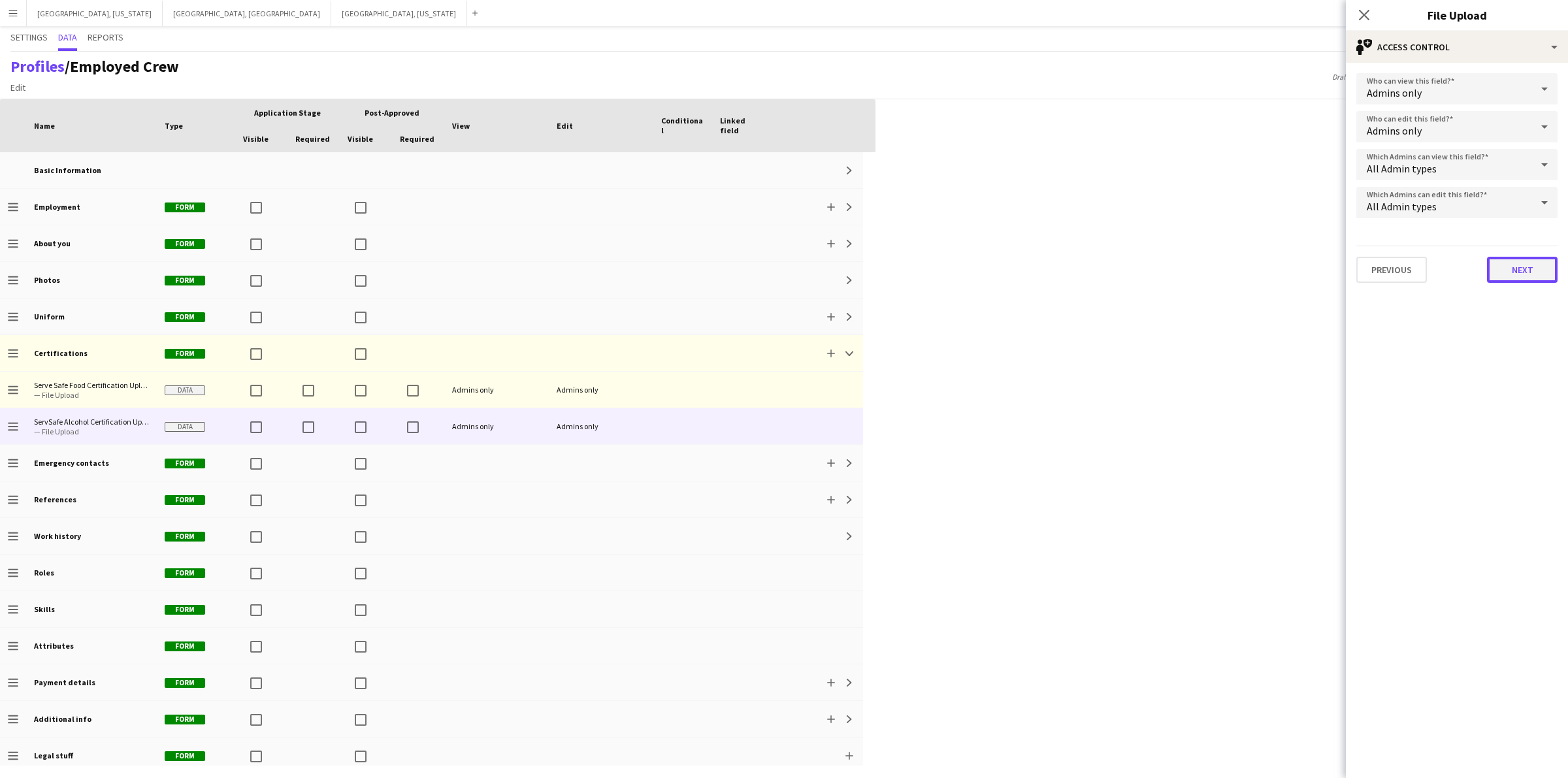
click at [1500, 262] on button "Next" at bounding box center [1522, 269] width 70 height 26
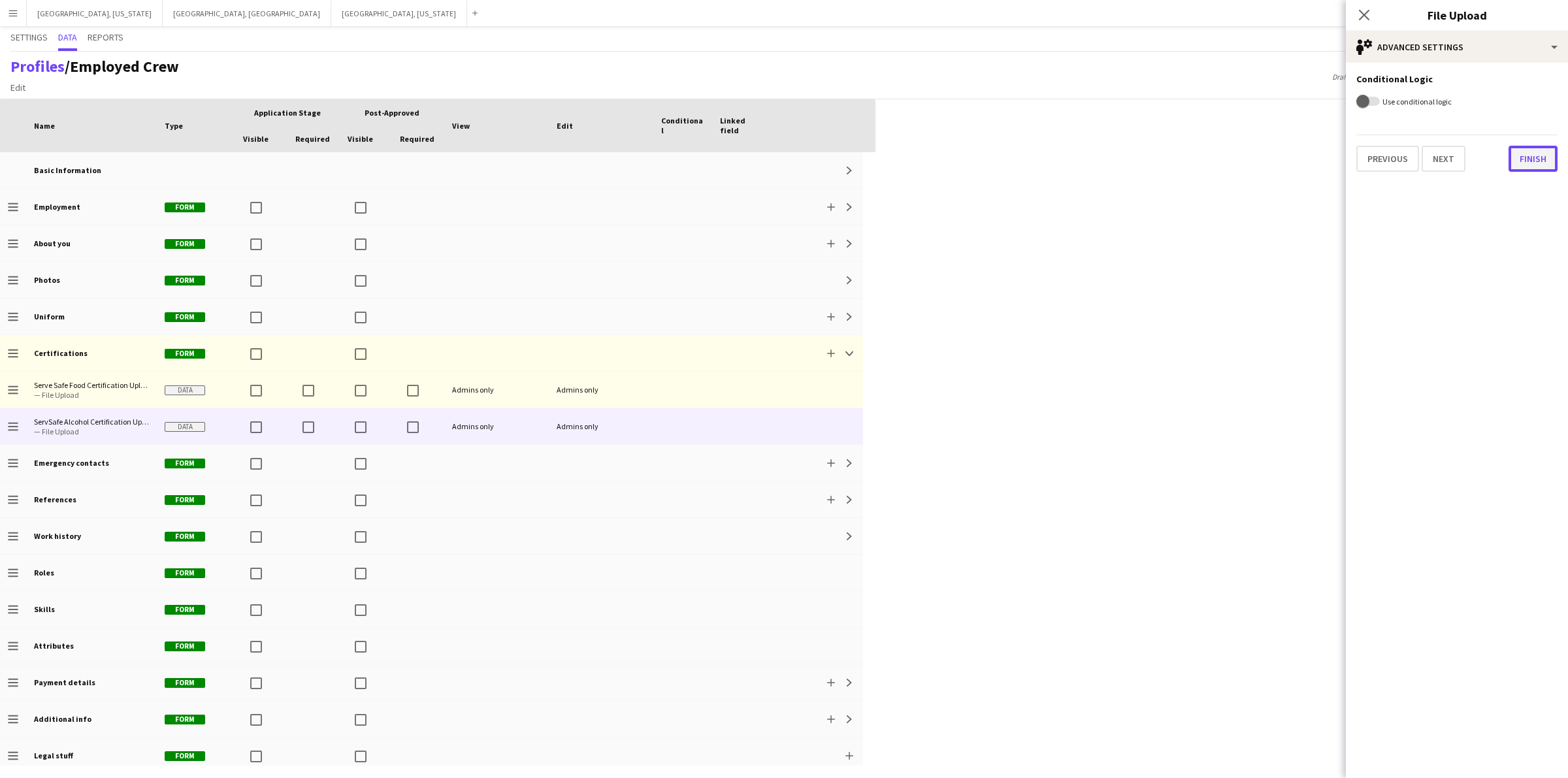
click at [1530, 160] on button "Finish" at bounding box center [1532, 158] width 49 height 26
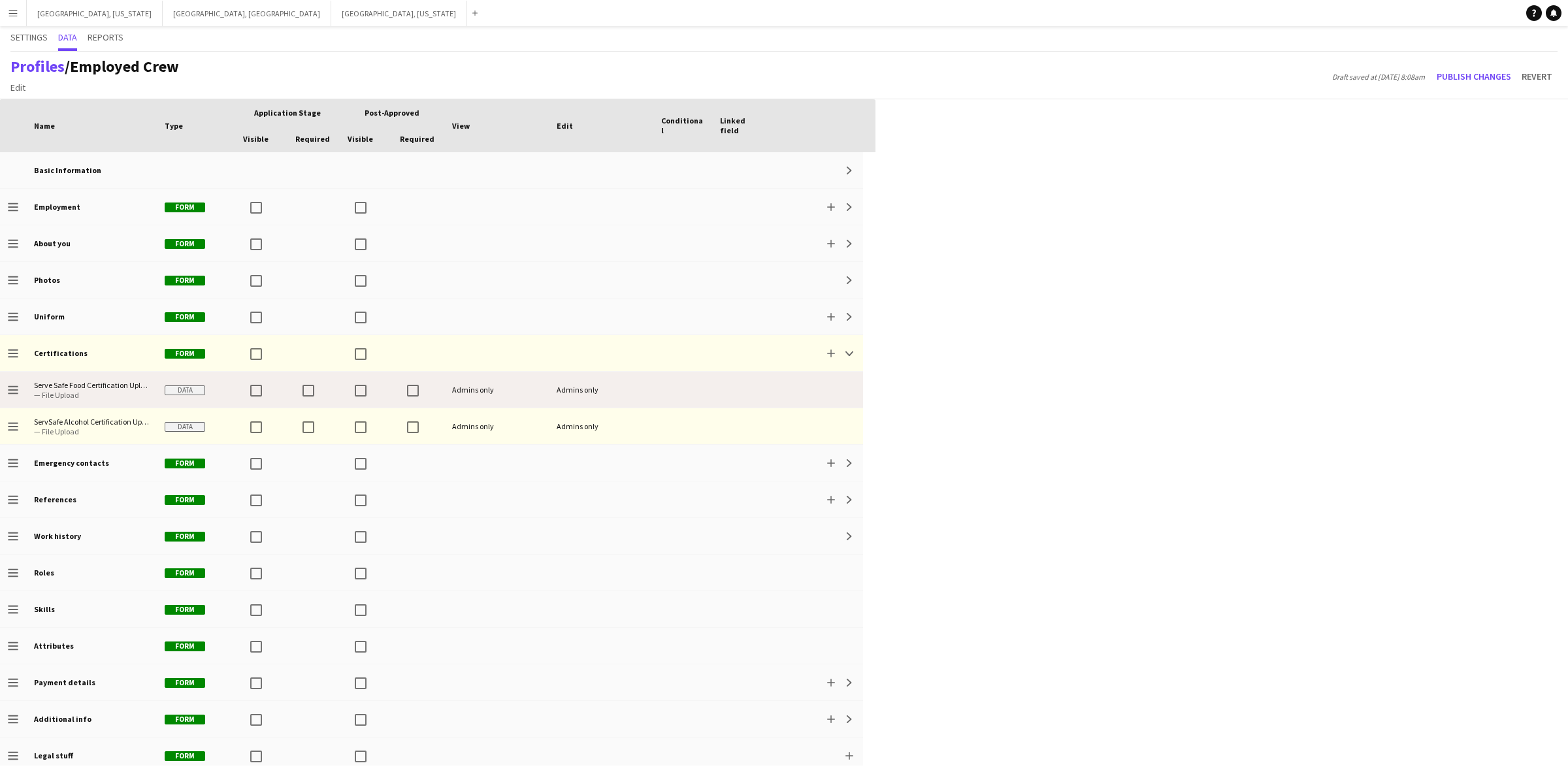
click at [181, 394] on span "Data" at bounding box center [185, 390] width 41 height 10
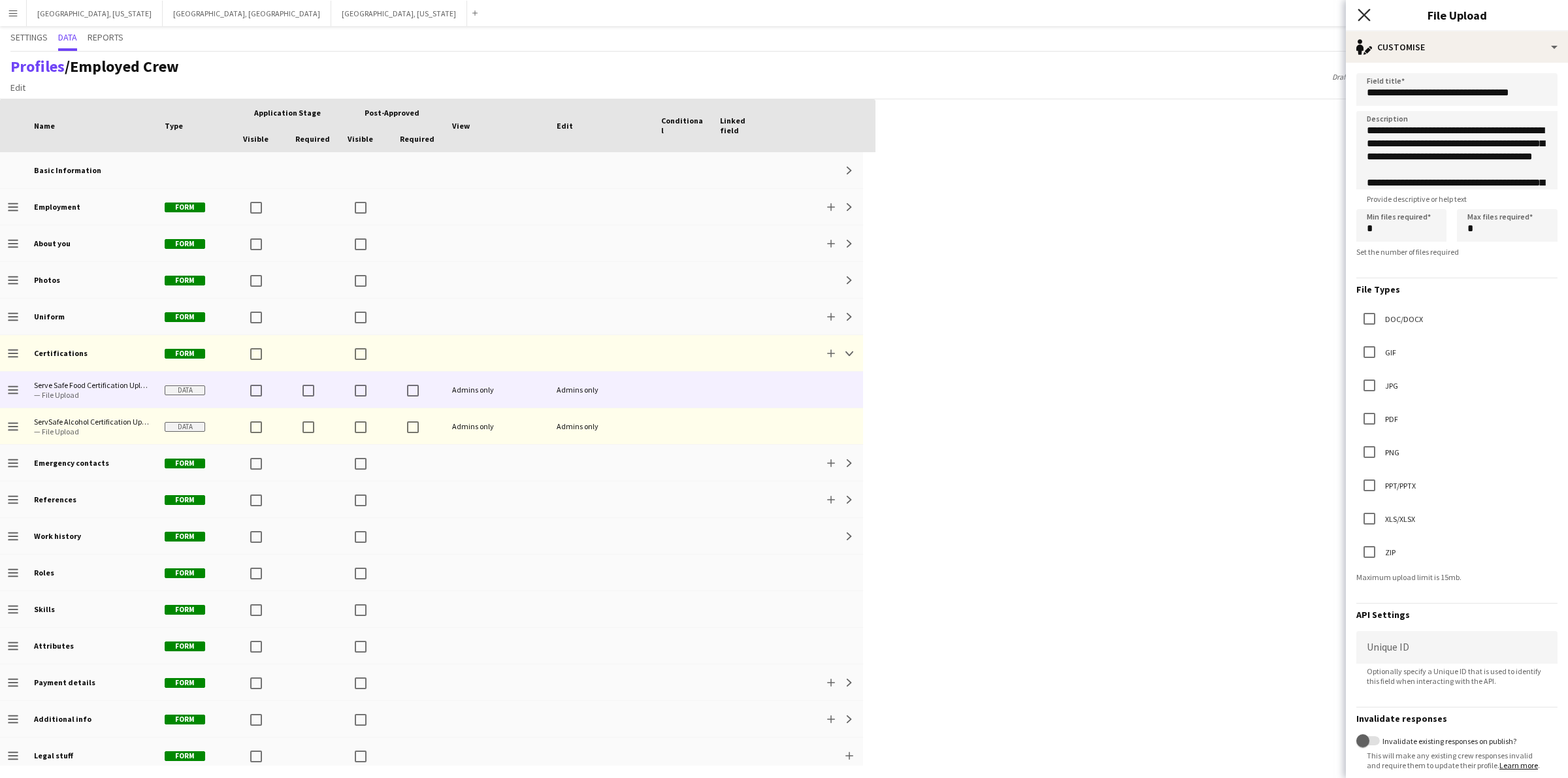
click at [1364, 18] on icon "Close pop-in" at bounding box center [1363, 14] width 12 height 12
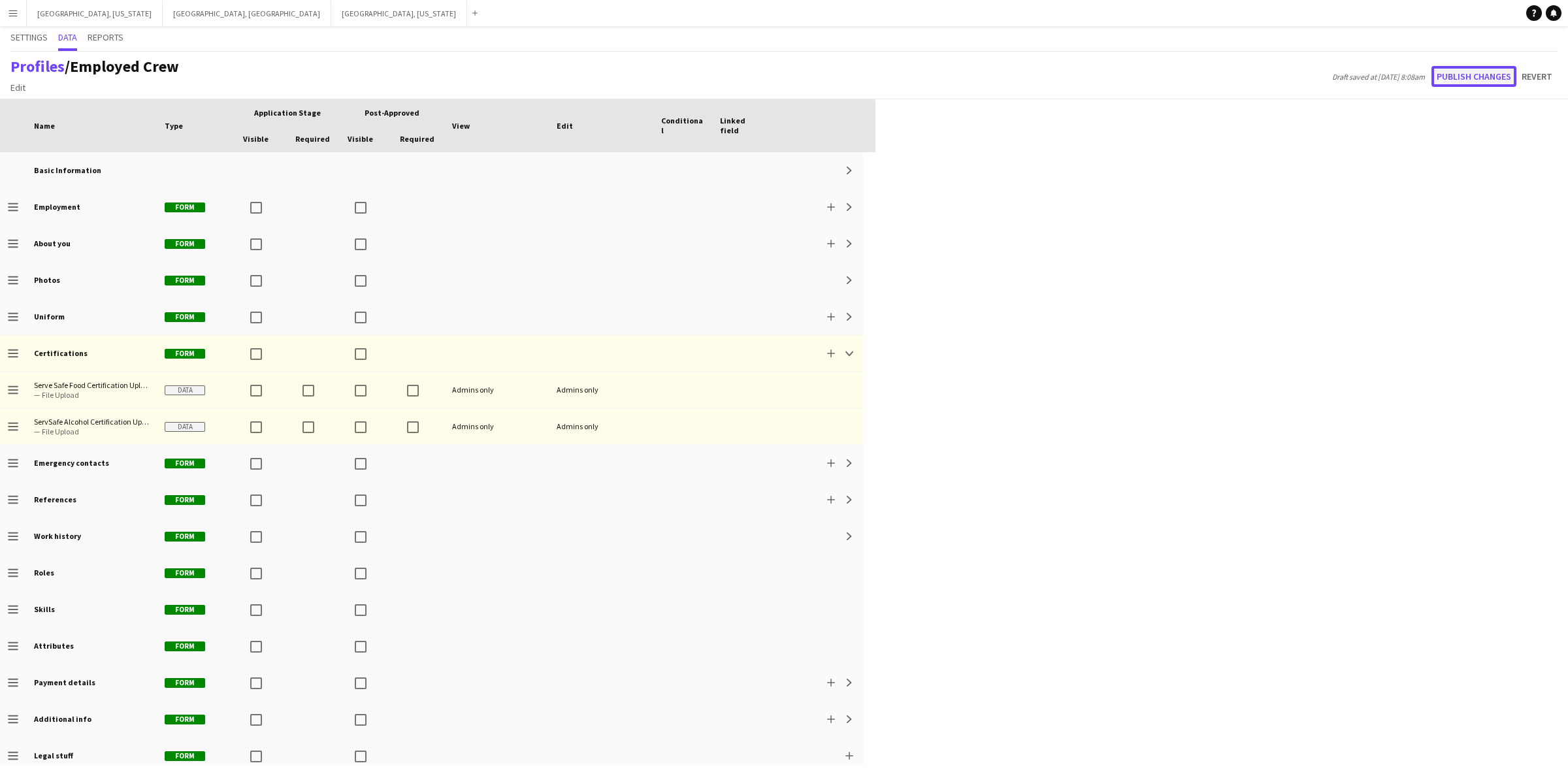
click at [1470, 70] on button "Publish changes" at bounding box center [1474, 76] width 85 height 21
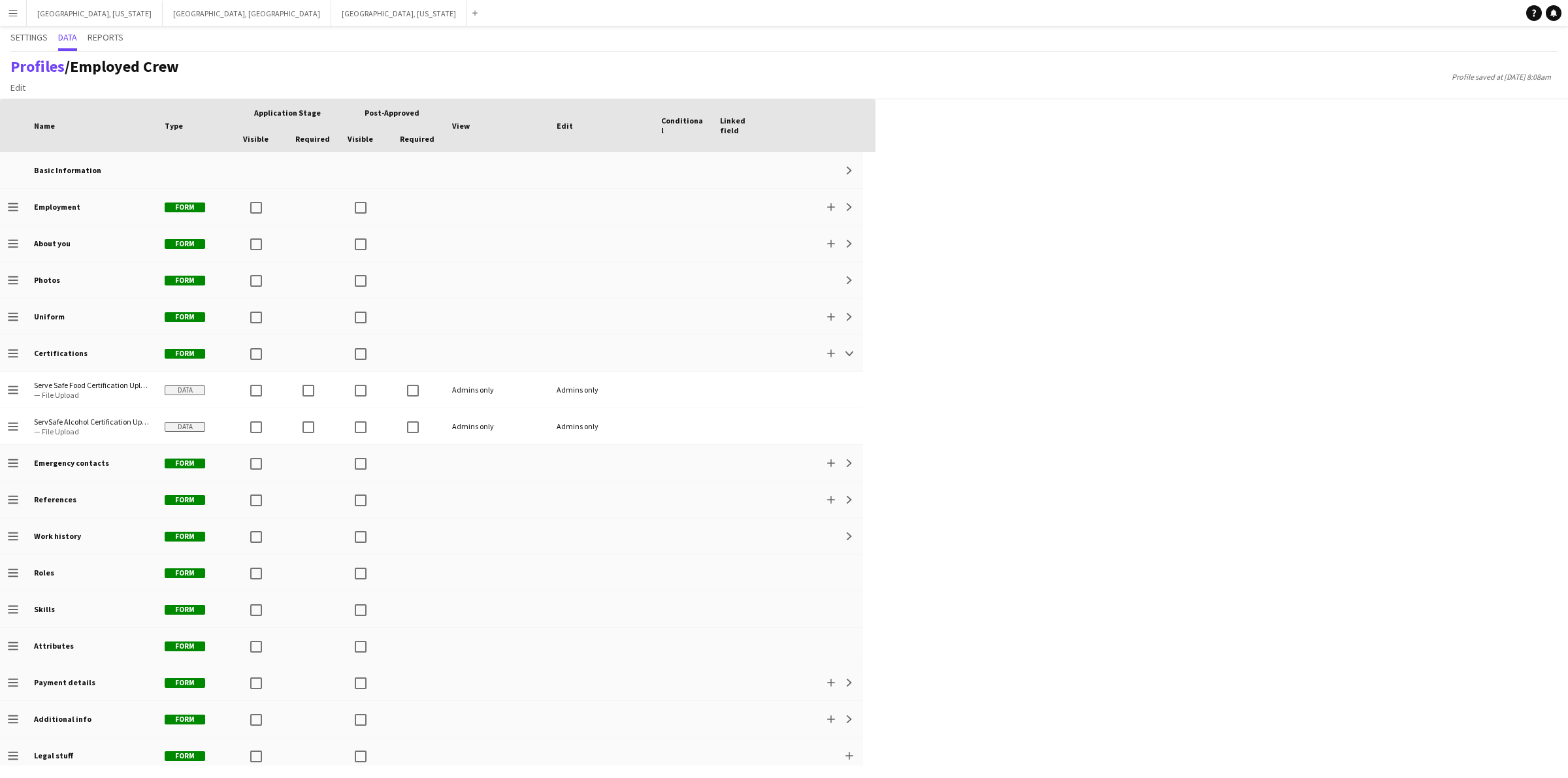
click at [13, 17] on app-icon "Menu" at bounding box center [12, 12] width 10 height 10
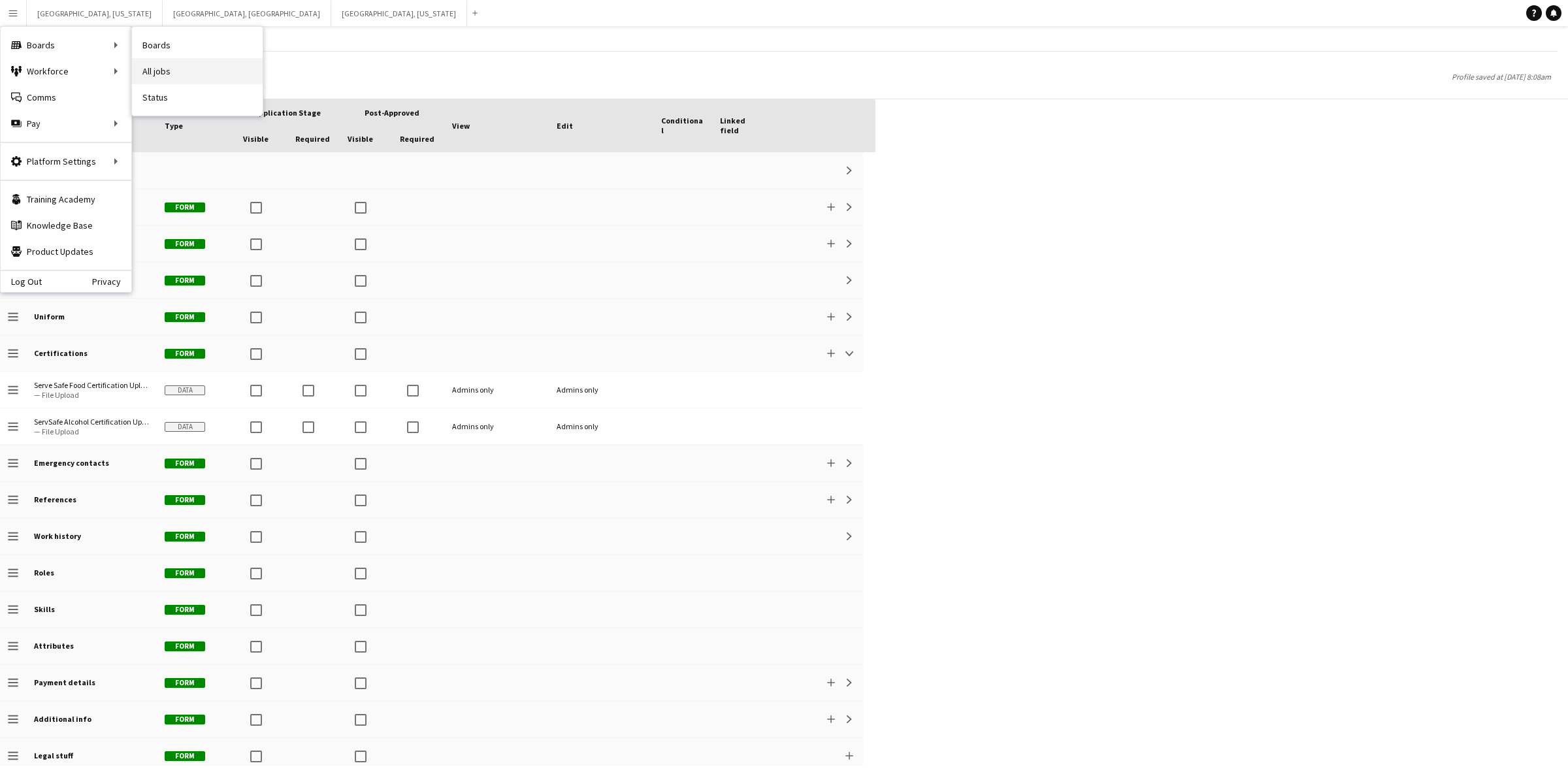
click at [211, 69] on link "All jobs" at bounding box center [197, 71] width 130 height 26
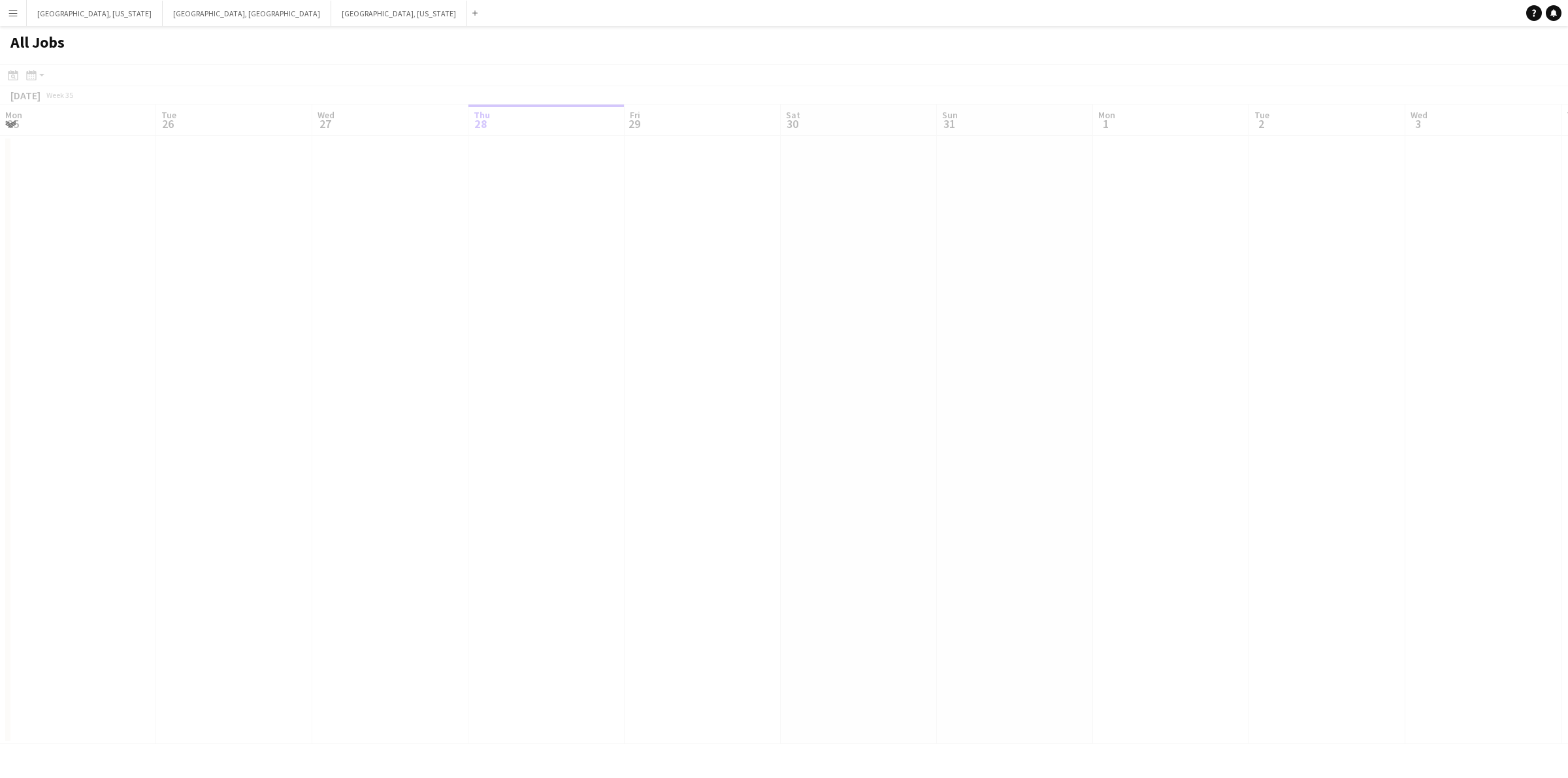
scroll to position [0, 312]
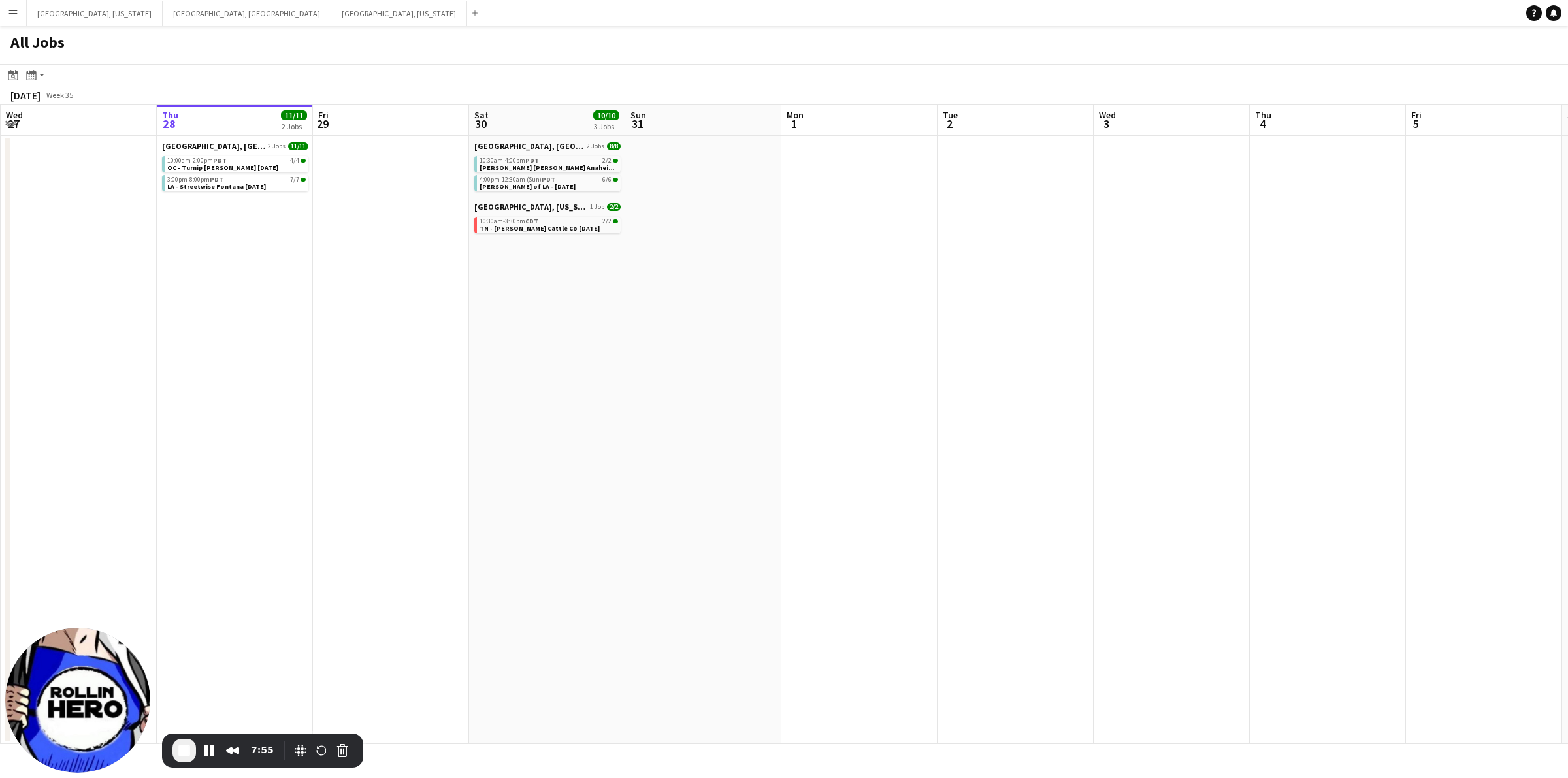
click at [0, 18] on button "Menu" at bounding box center [13, 13] width 26 height 26
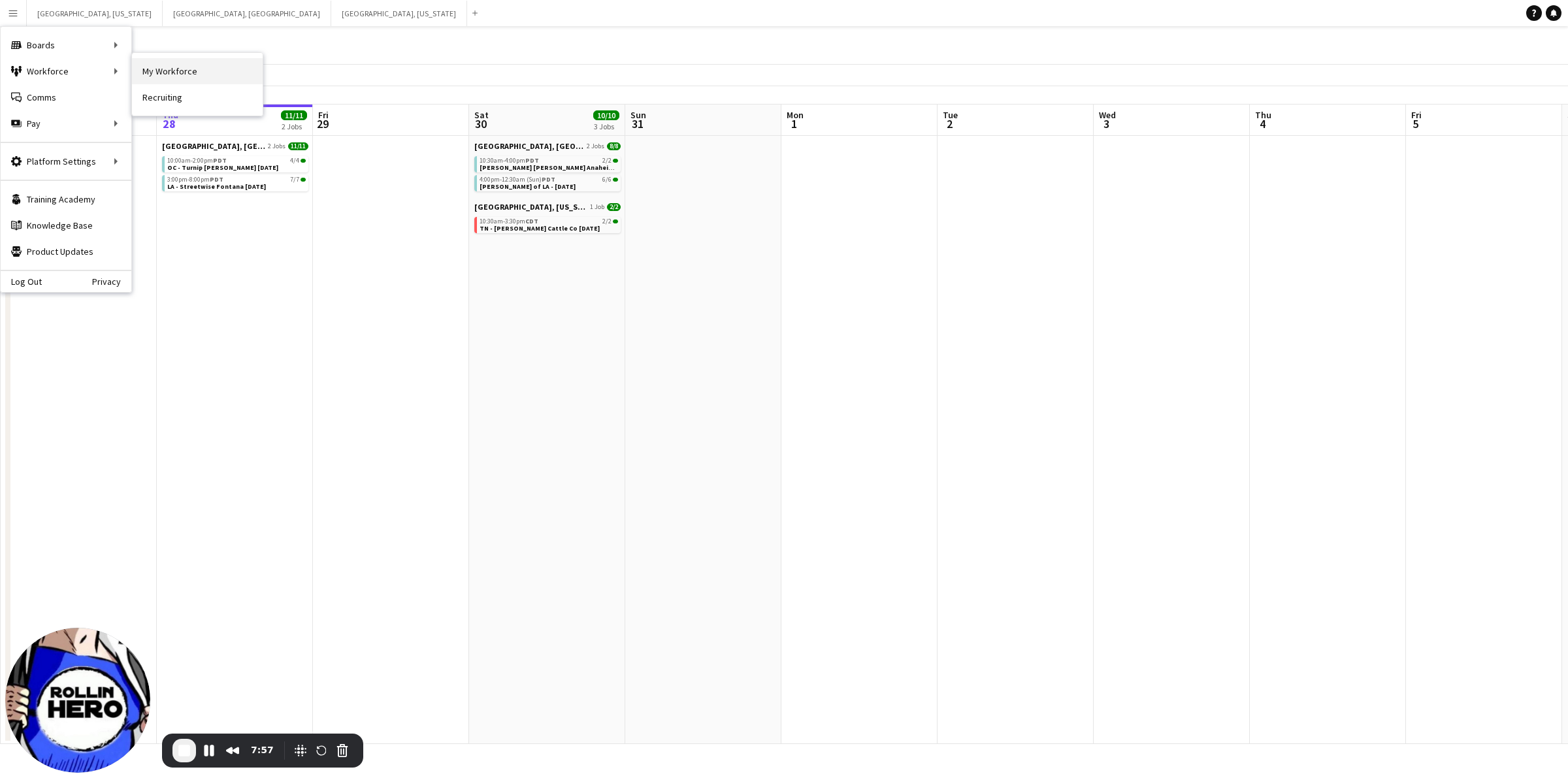
click at [183, 72] on link "My Workforce" at bounding box center [197, 71] width 130 height 26
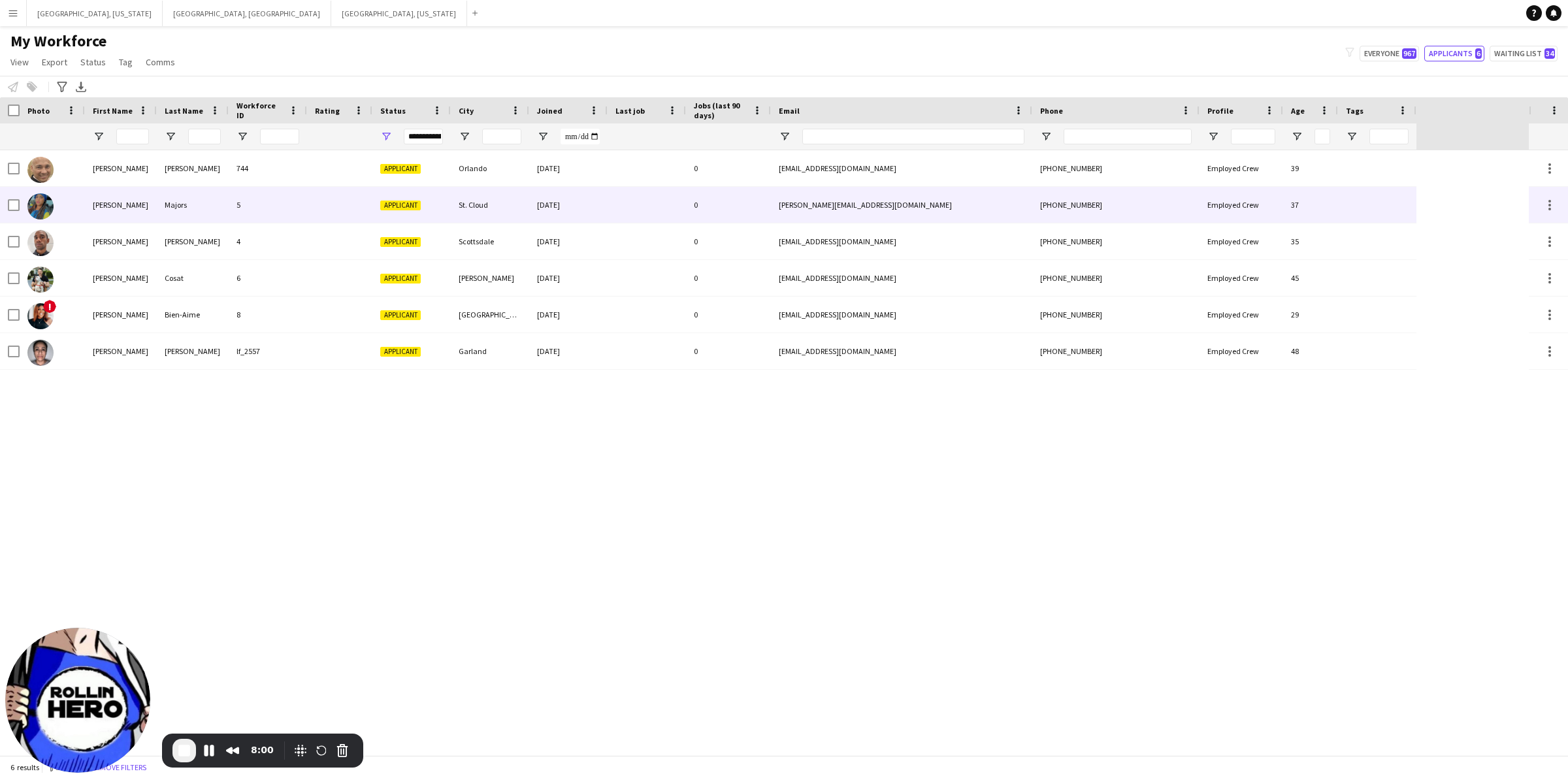
click at [183, 207] on div "Majors" at bounding box center [192, 204] width 72 height 36
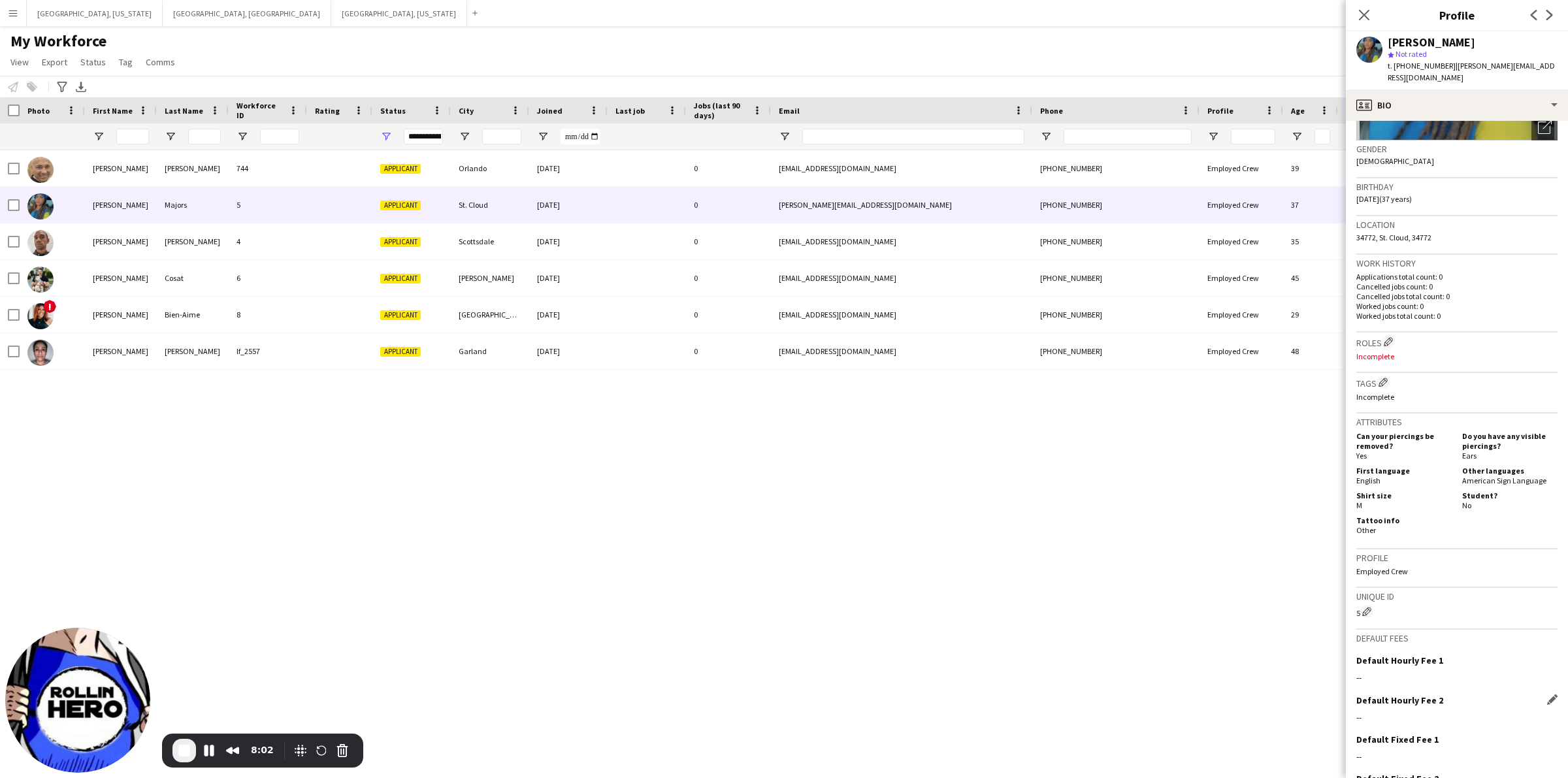
scroll to position [253, 0]
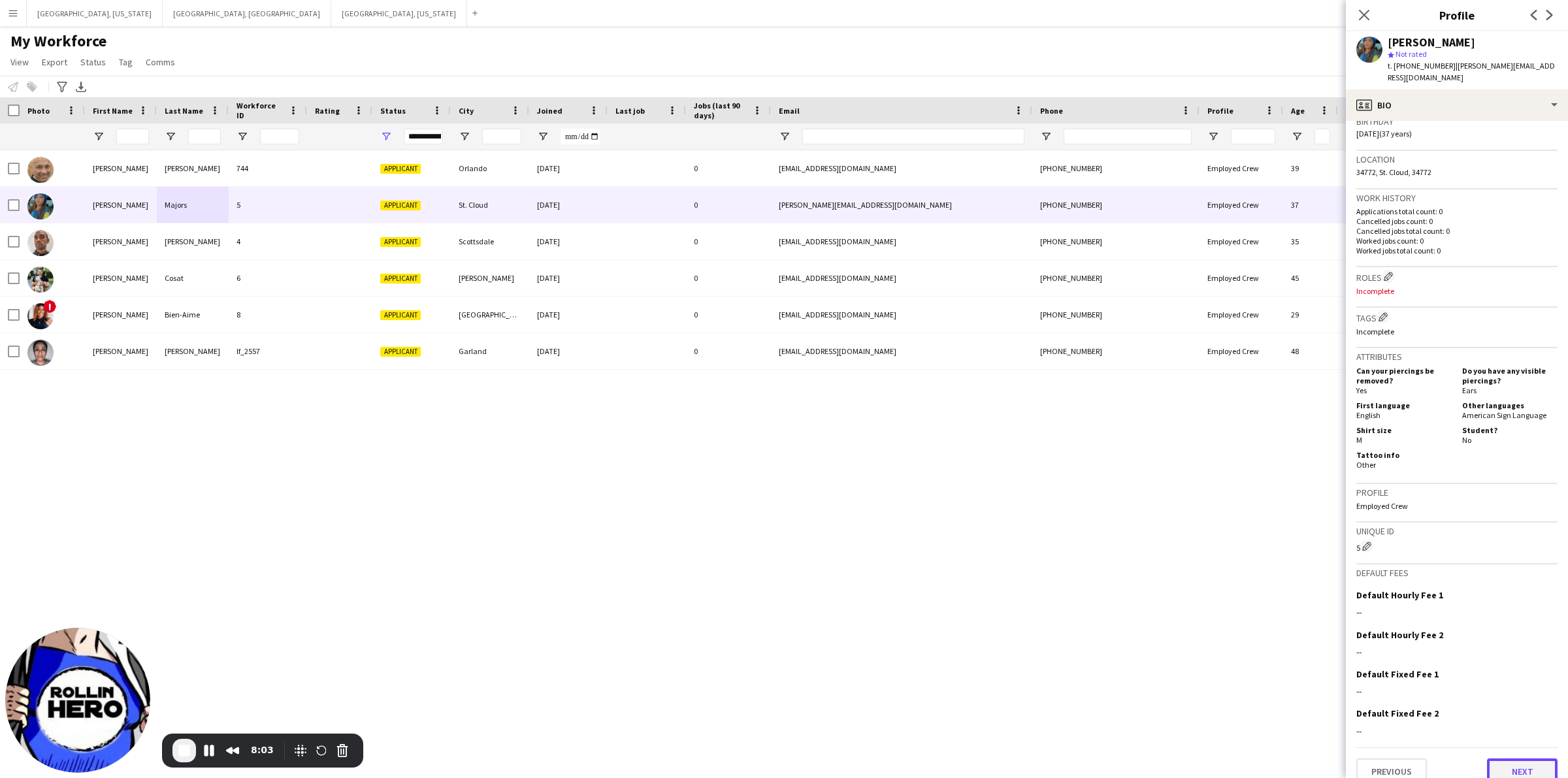
click at [1511, 759] on button "Next" at bounding box center [1522, 772] width 70 height 26
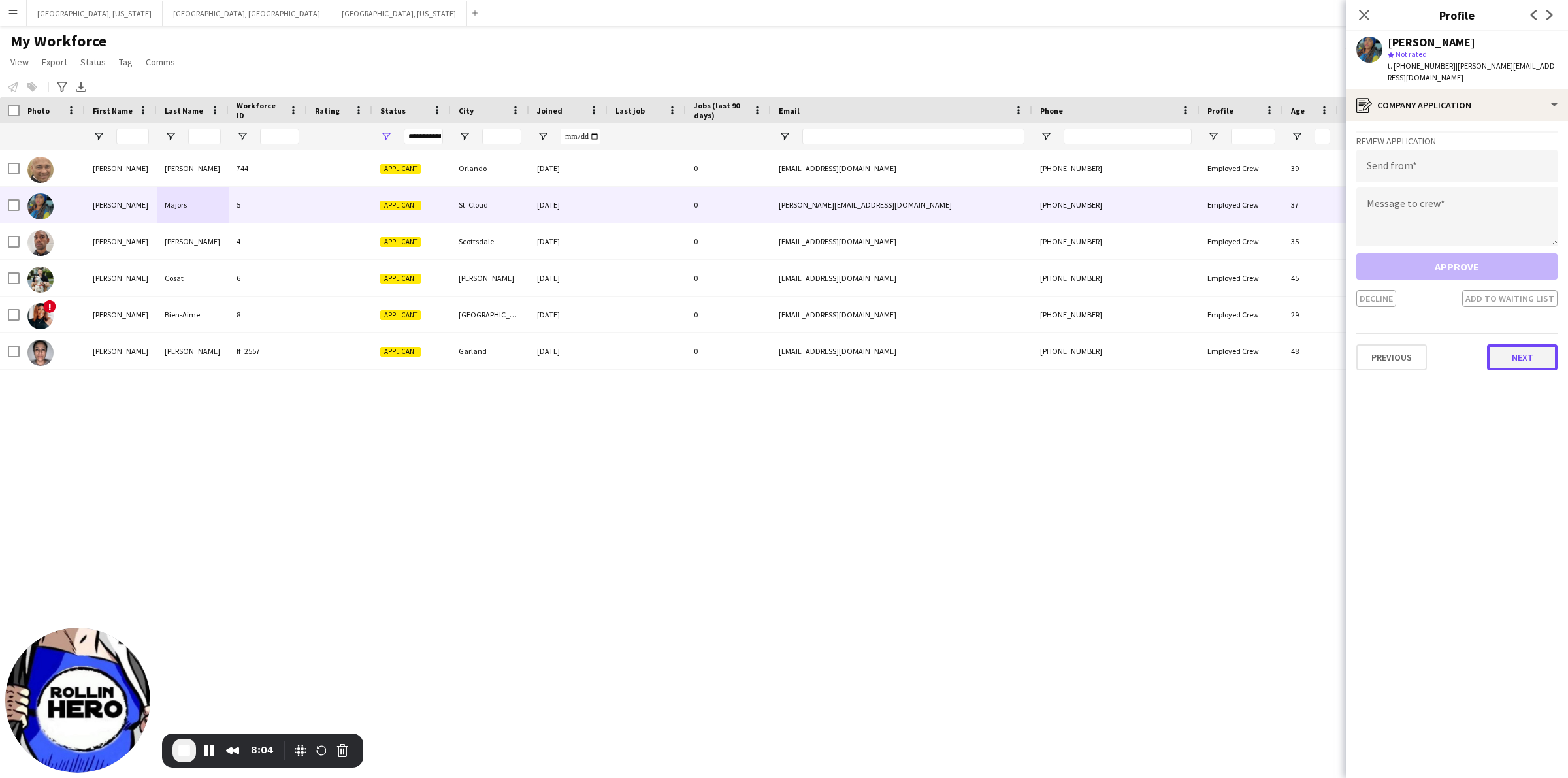
click at [1523, 344] on button "Next" at bounding box center [1522, 357] width 70 height 26
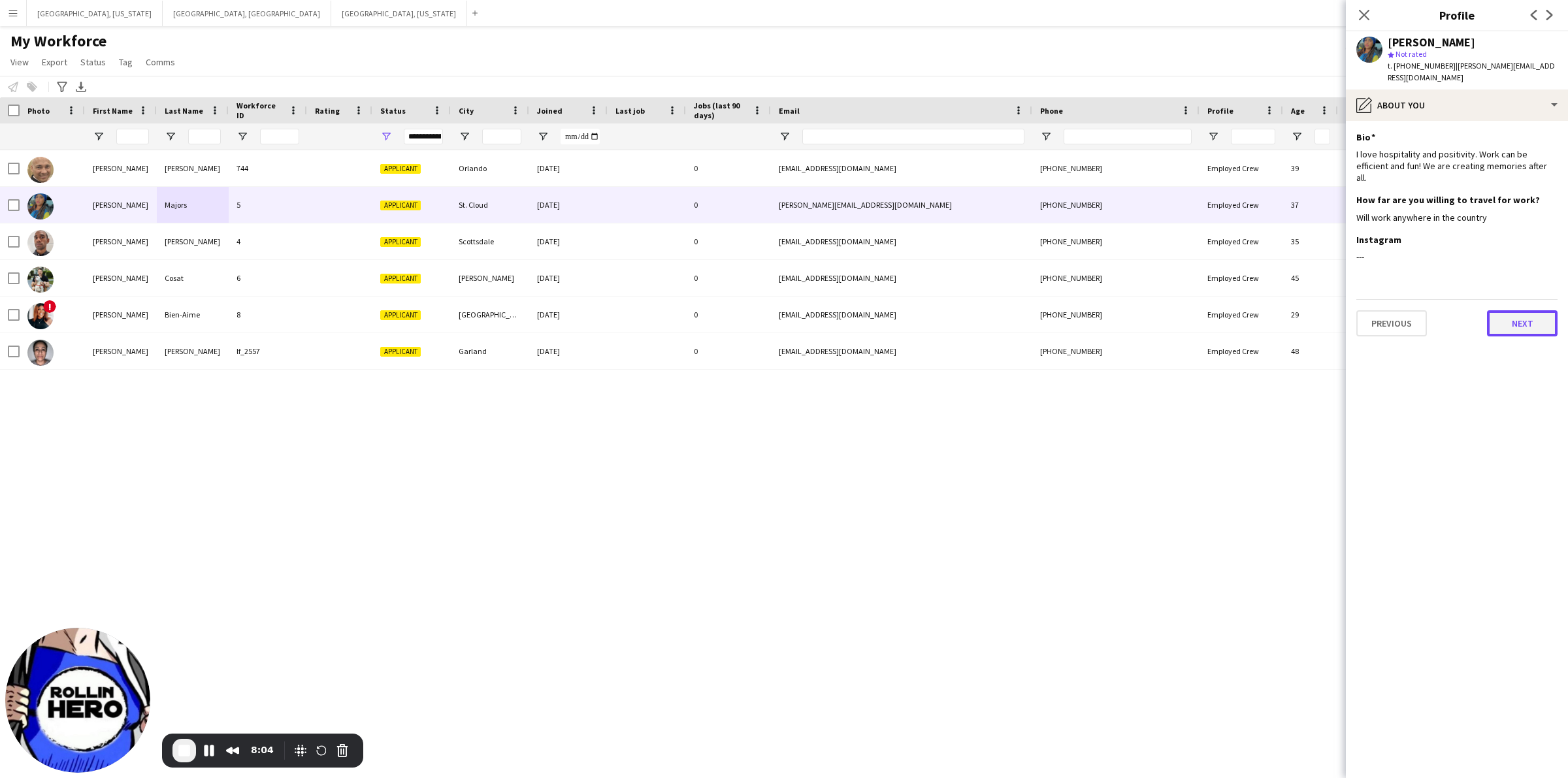
click at [1522, 310] on button "Next" at bounding box center [1522, 323] width 70 height 26
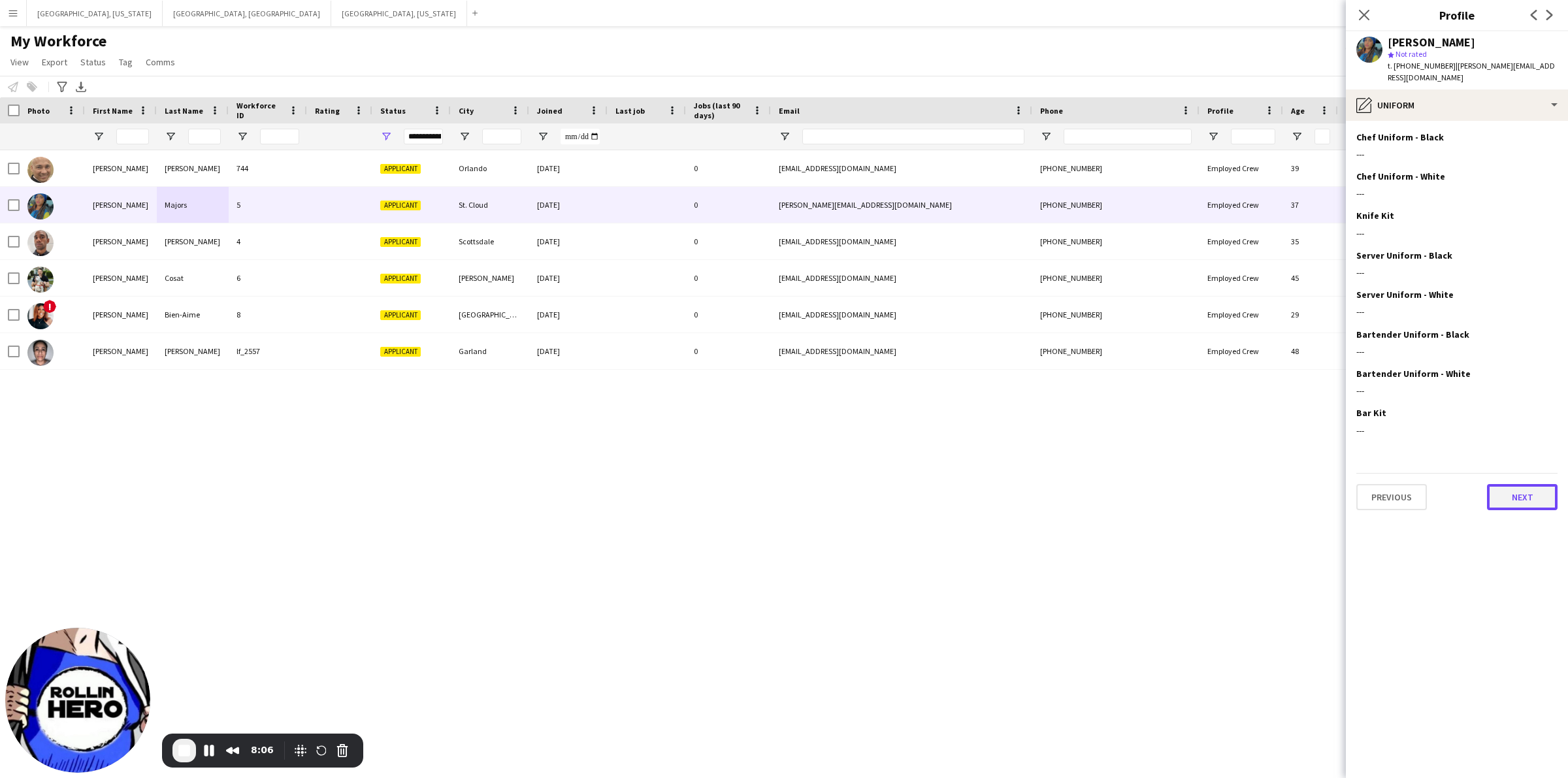
click at [1512, 484] on button "Next" at bounding box center [1522, 497] width 70 height 26
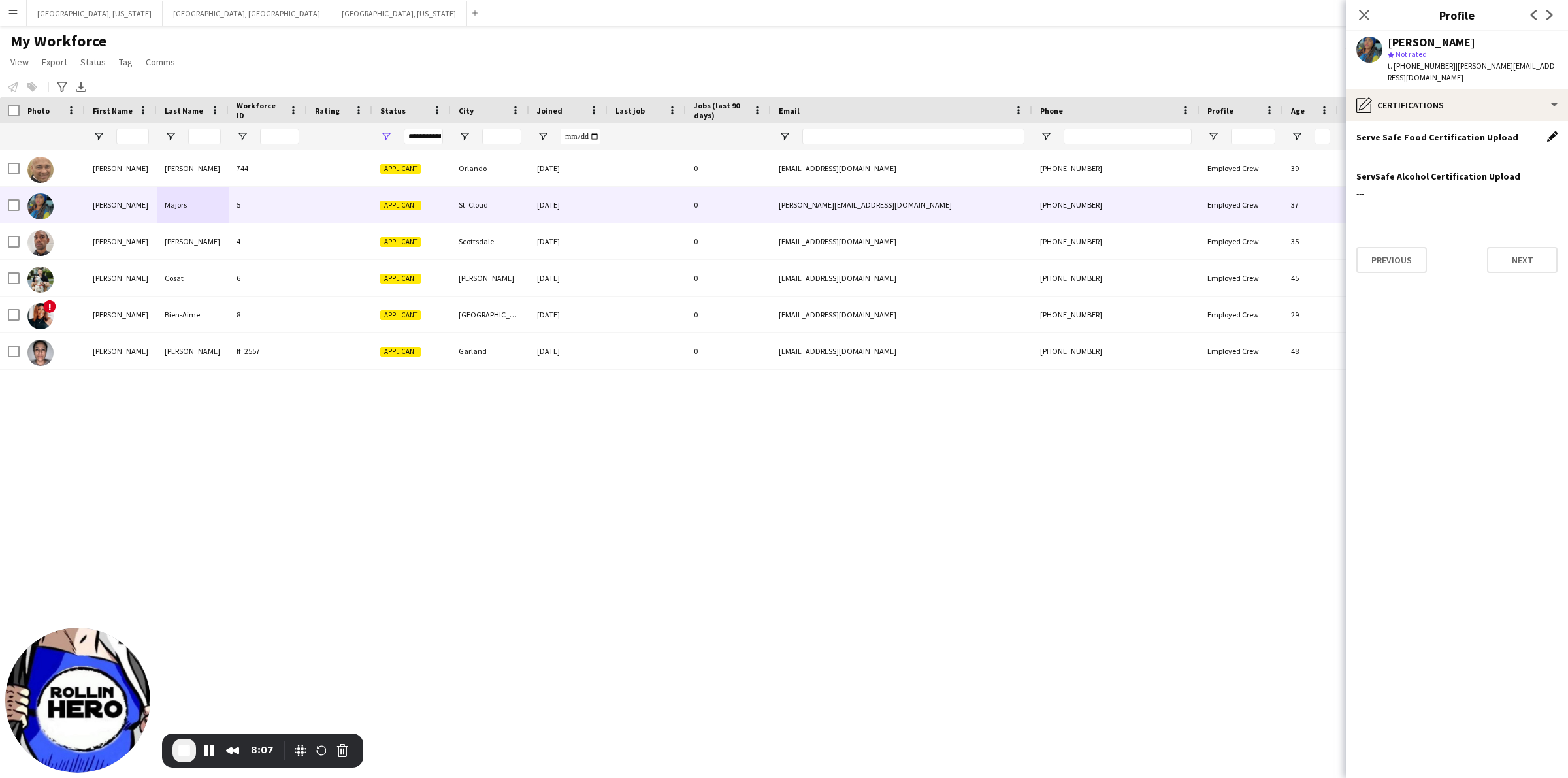
click at [1551, 131] on app-icon "Edit this field" at bounding box center [1551, 136] width 10 height 10
click at [1500, 148] on button "Upload new file" at bounding box center [1516, 158] width 81 height 21
click at [1360, 18] on icon at bounding box center [1363, 14] width 12 height 12
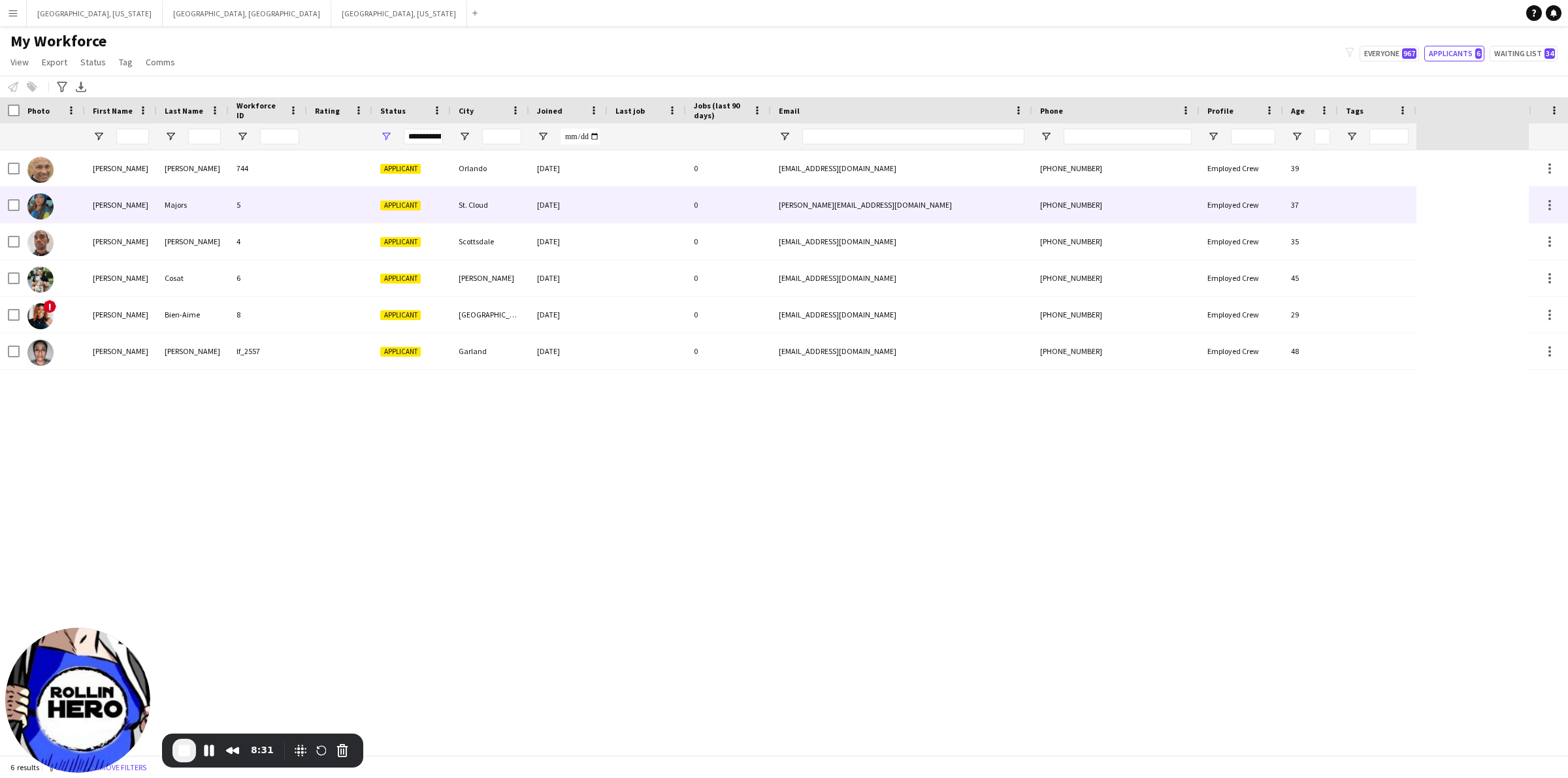
click at [278, 197] on div "5" at bounding box center [267, 204] width 79 height 36
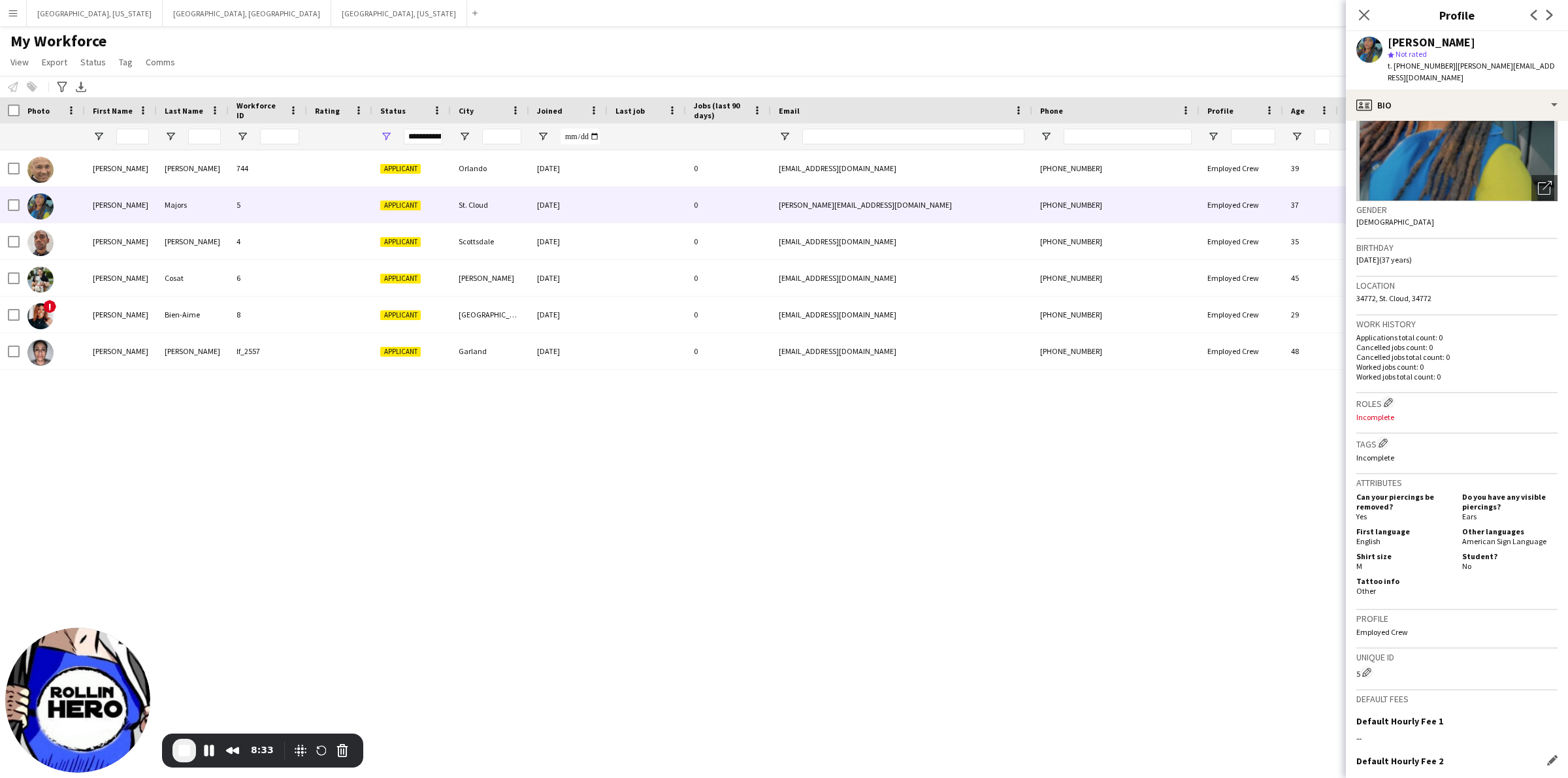
scroll to position [253, 0]
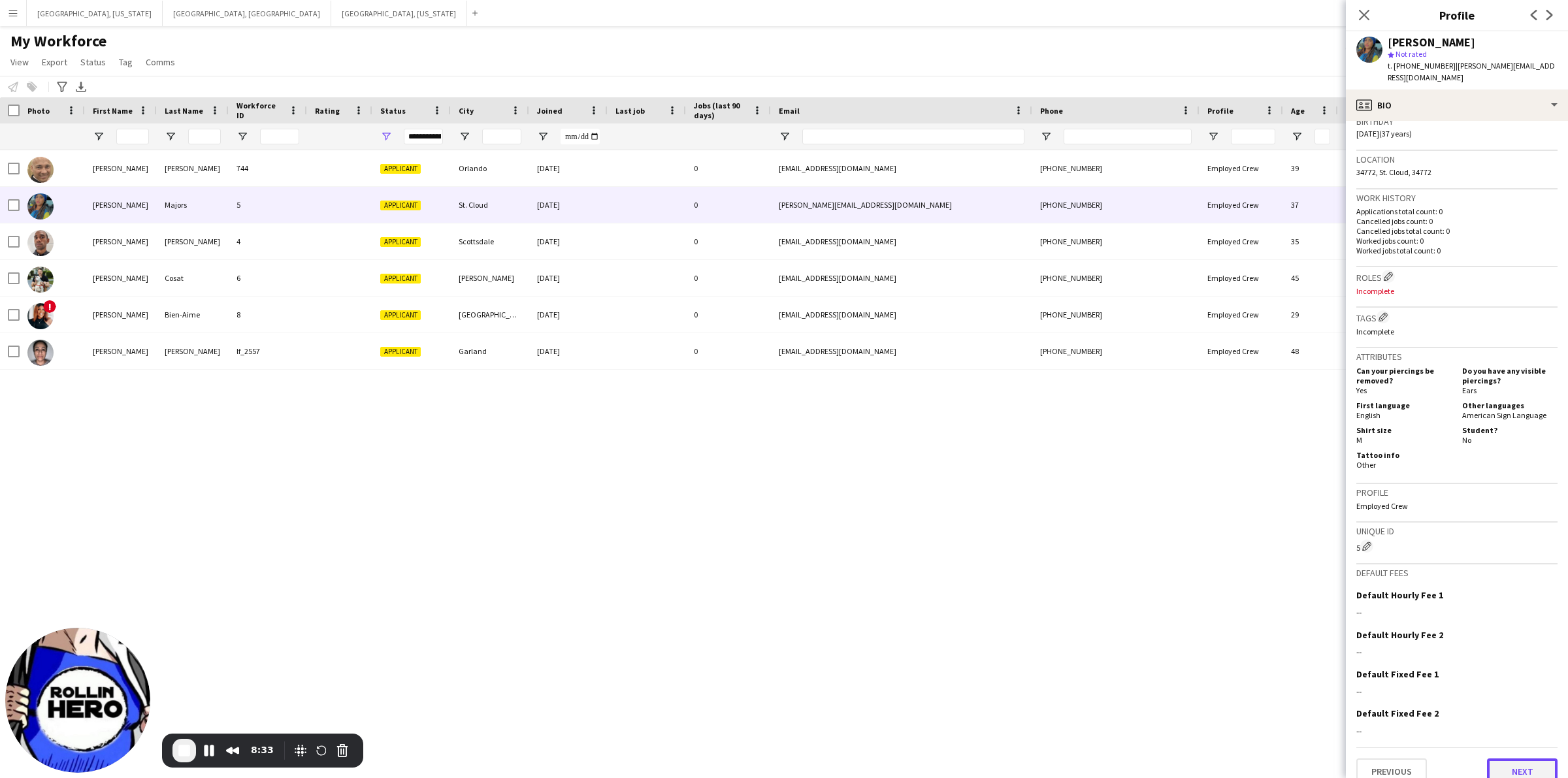
click at [1517, 759] on button "Next" at bounding box center [1522, 772] width 70 height 26
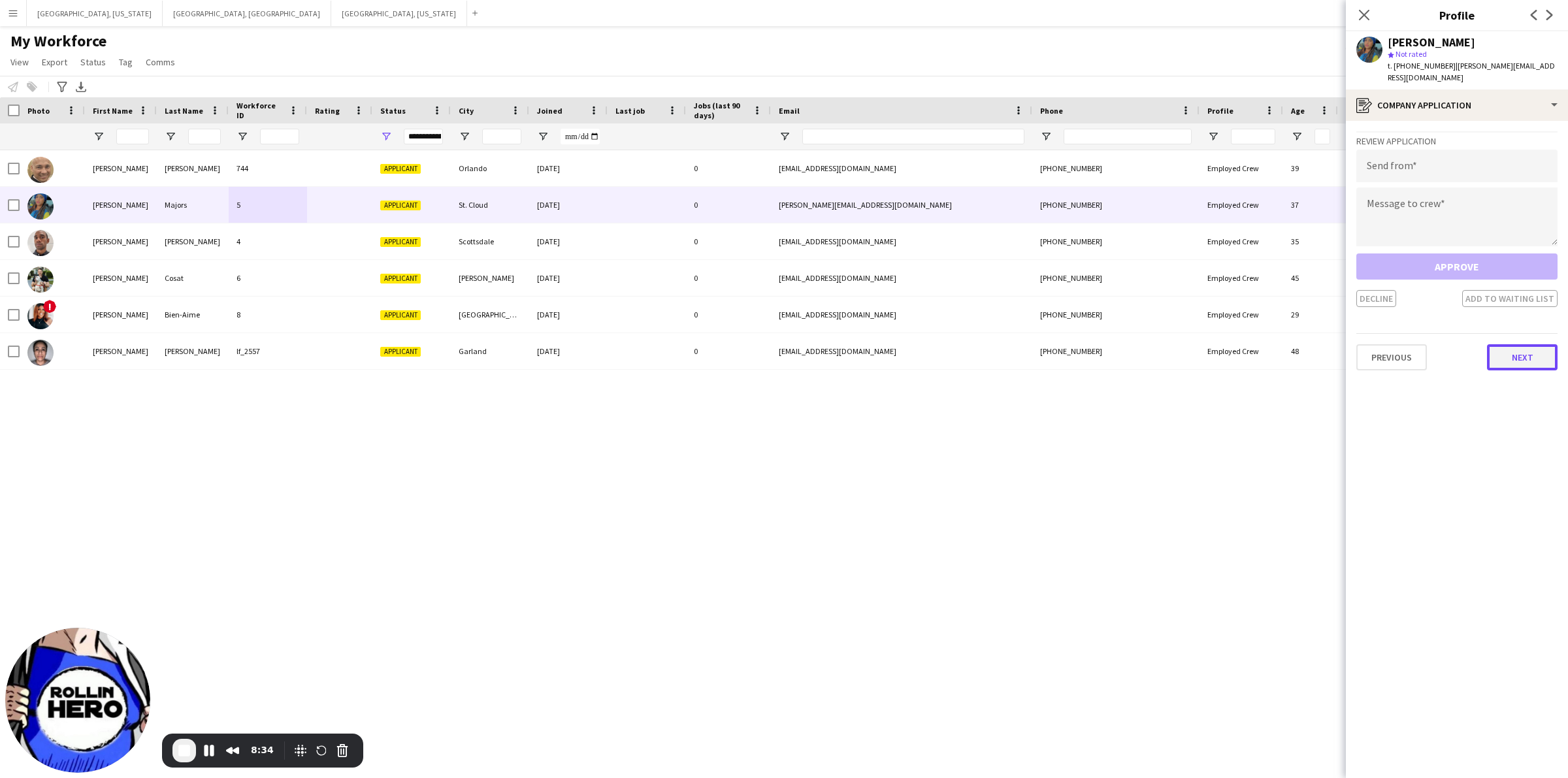
click at [1525, 345] on button "Next" at bounding box center [1522, 357] width 70 height 26
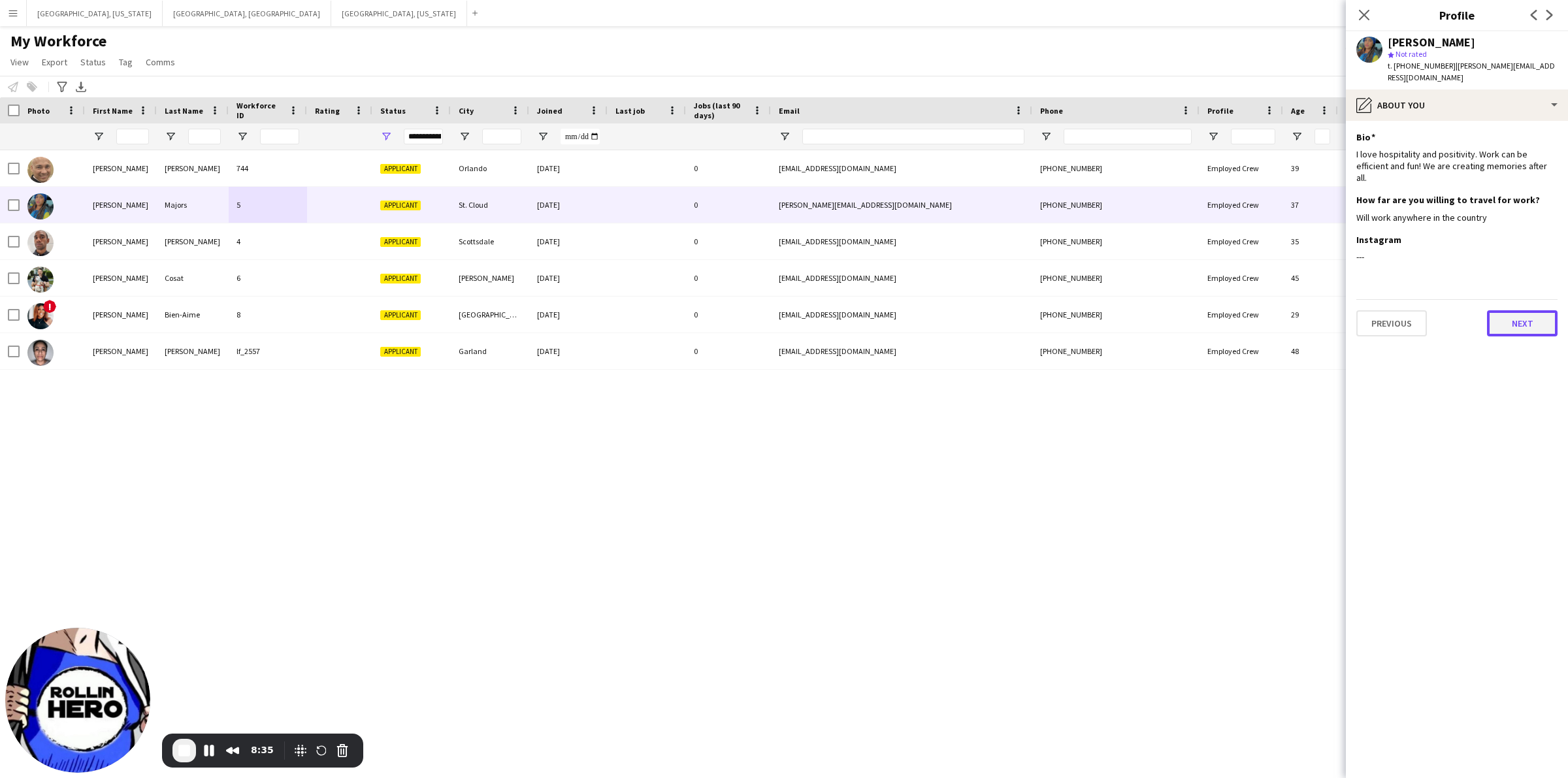
click at [1506, 310] on button "Next" at bounding box center [1522, 323] width 70 height 26
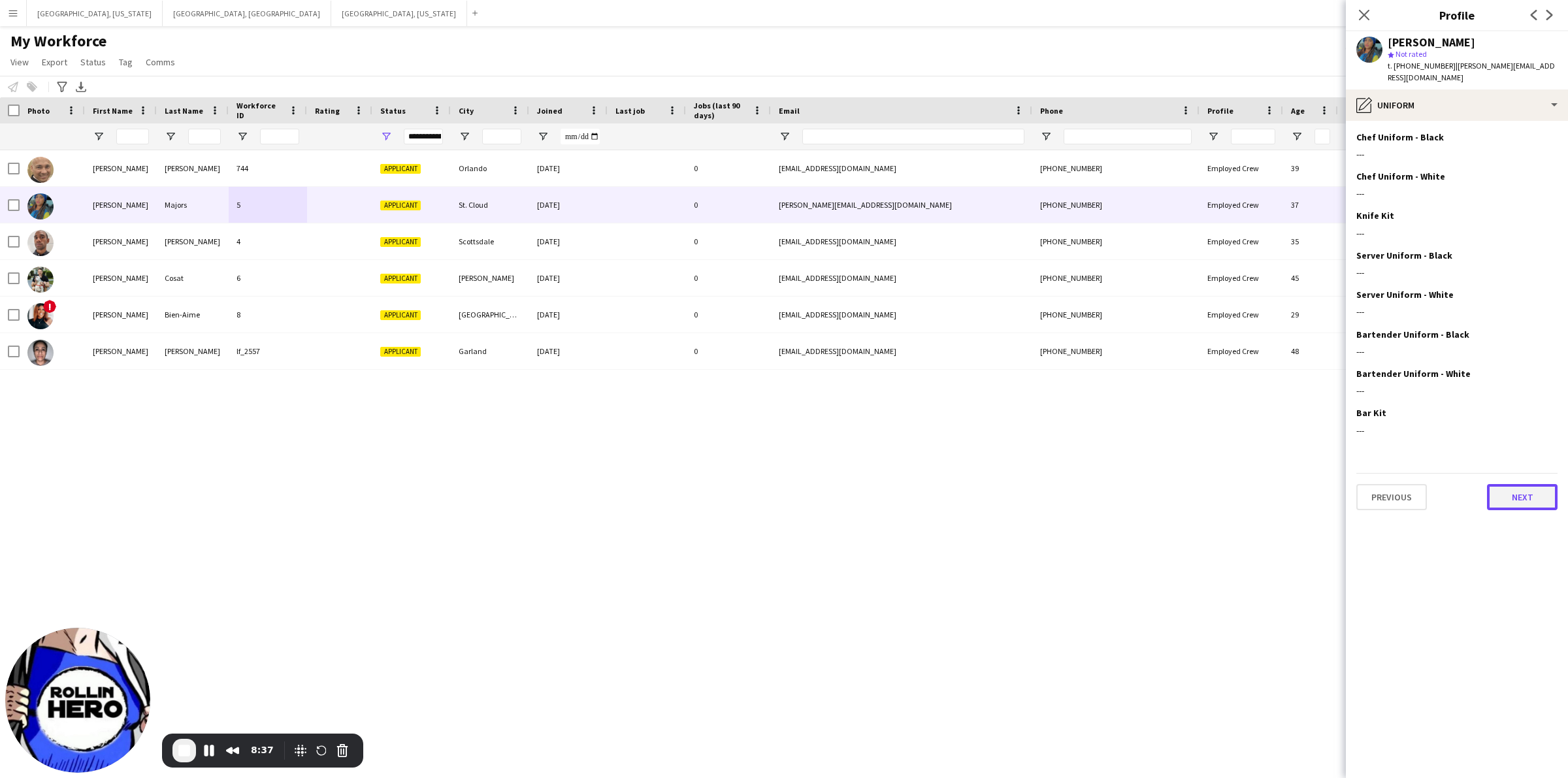
click at [1533, 484] on button "Next" at bounding box center [1522, 497] width 70 height 26
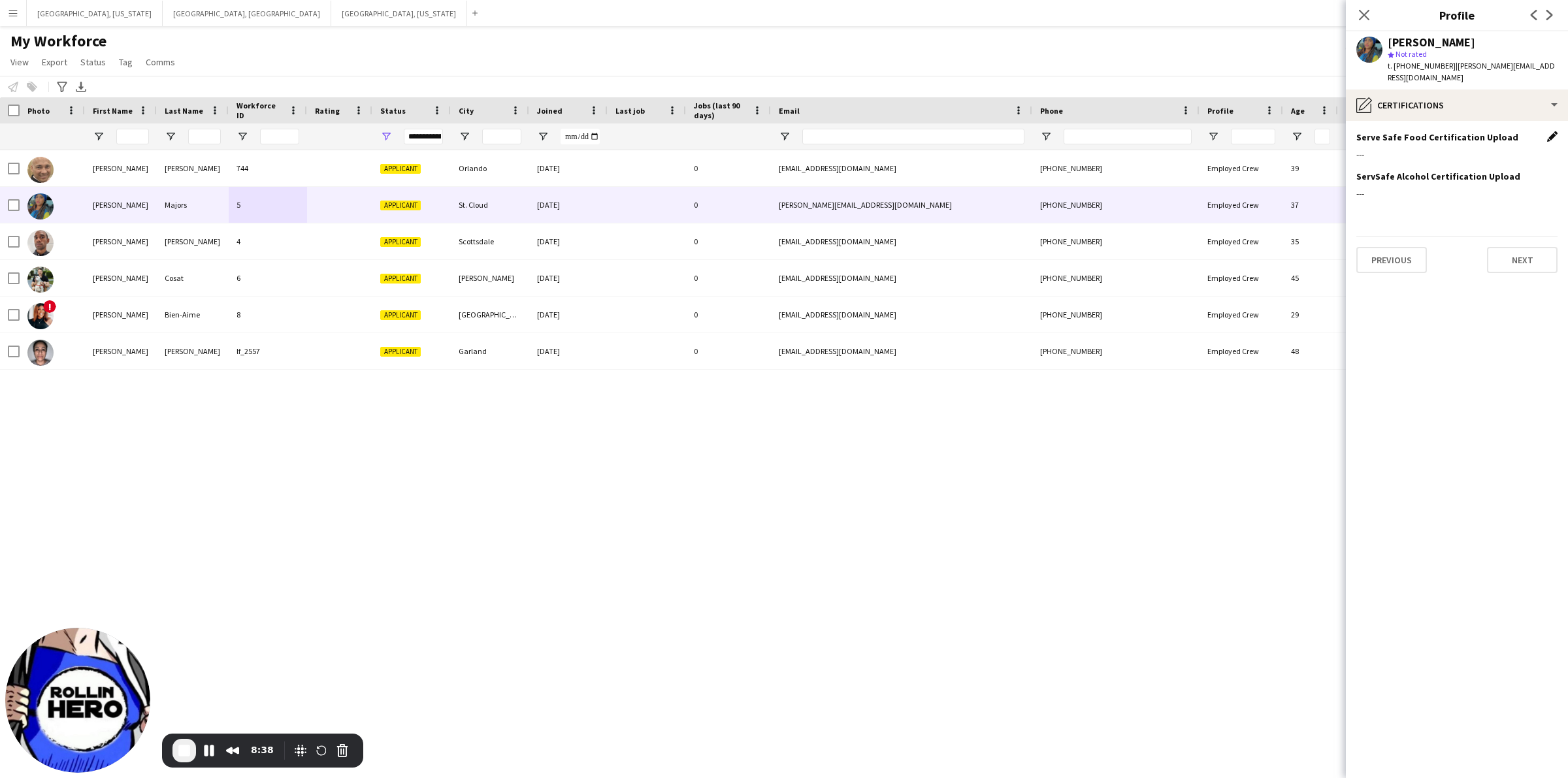
click at [1554, 131] on app-icon "Edit this field" at bounding box center [1551, 136] width 10 height 10
click at [1491, 151] on button "Upload new file" at bounding box center [1516, 158] width 81 height 21
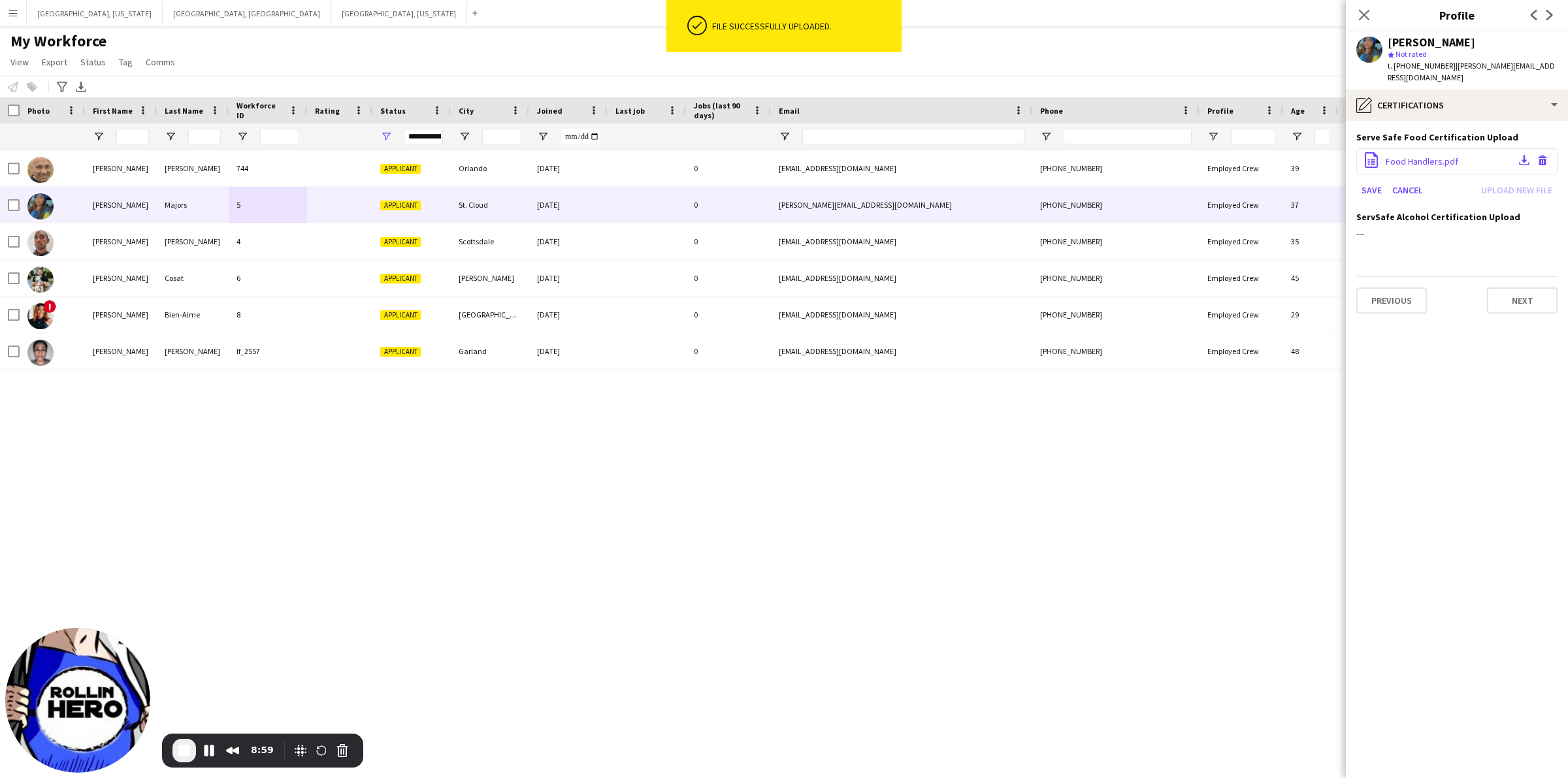
click at [1428, 155] on span "Food Handlers.pdf" at bounding box center [1422, 161] width 72 height 12
click at [1523, 154] on app-icon "Download file" at bounding box center [1524, 160] width 10 height 12
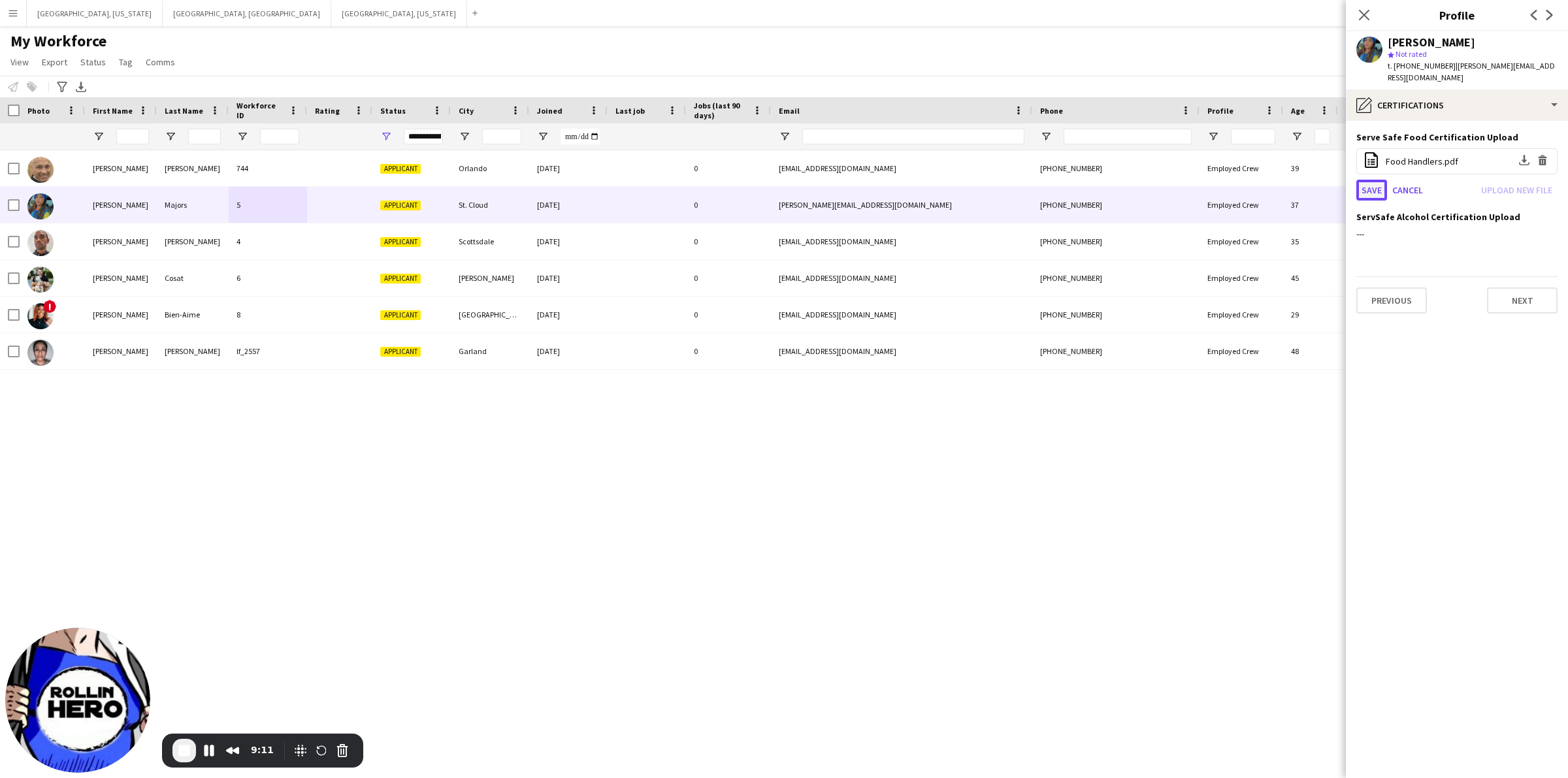
click at [1362, 179] on button "Save" at bounding box center [1371, 190] width 31 height 21
click at [1548, 190] on div "ServSafe Alcohol Certification Upload Edit this field" at bounding box center [1456, 195] width 201 height 12
click at [1549, 190] on app-icon "Edit this field" at bounding box center [1551, 194] width 10 height 10
click at [1503, 207] on button "Upload new file" at bounding box center [1516, 217] width 81 height 21
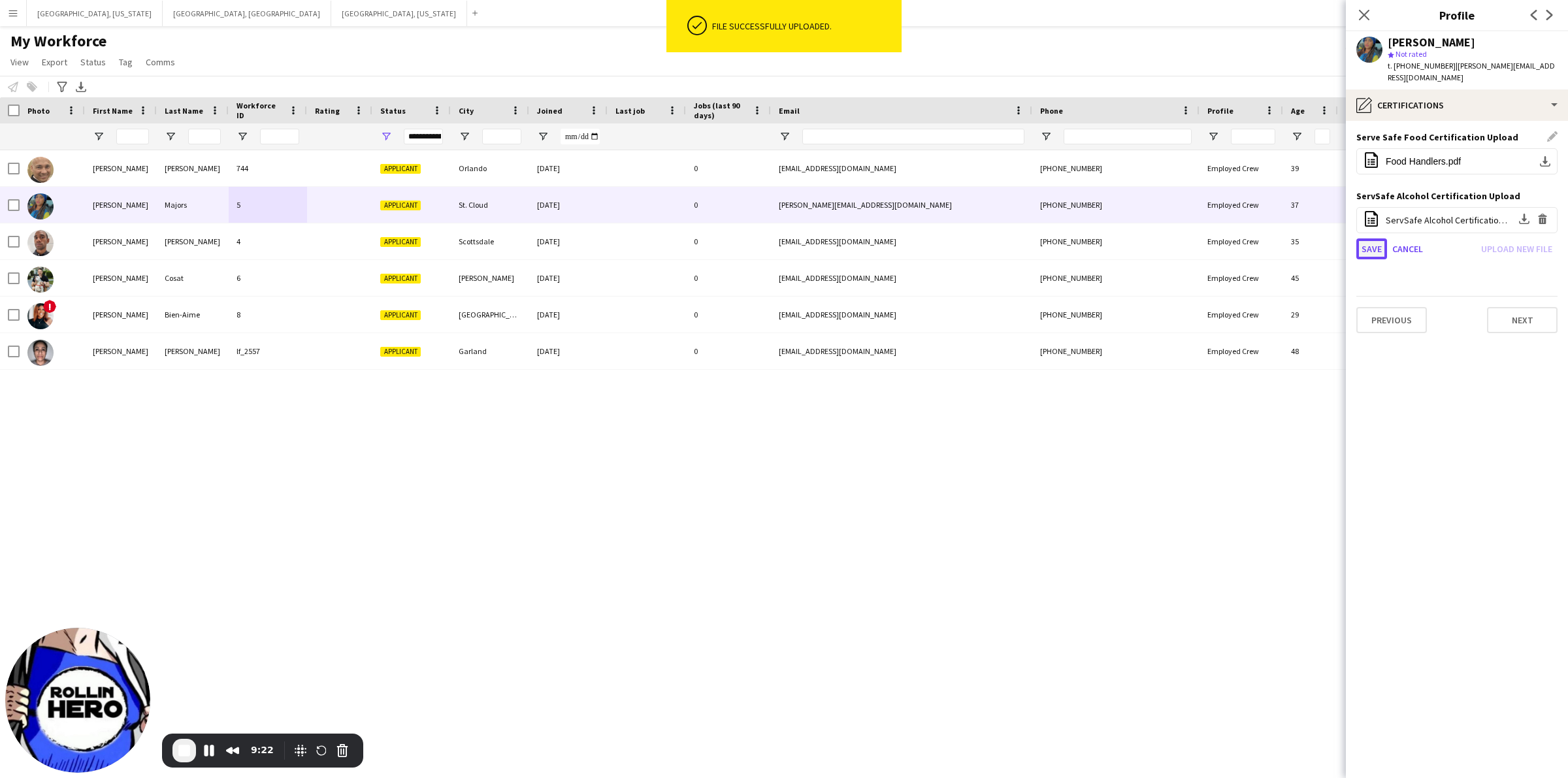
click at [1370, 239] on button "Save" at bounding box center [1371, 249] width 31 height 21
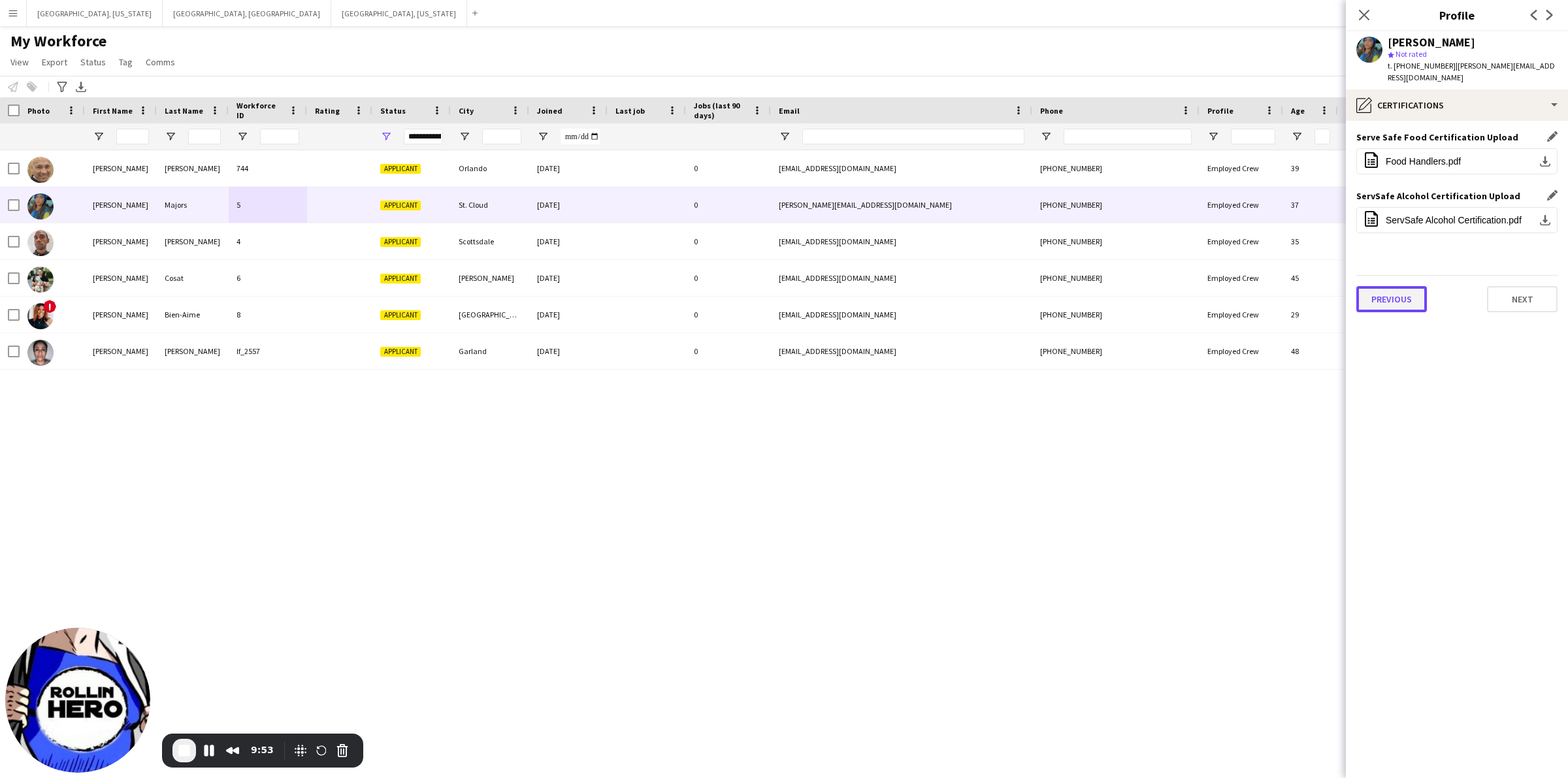
click at [1393, 292] on button "Previous" at bounding box center [1391, 299] width 70 height 26
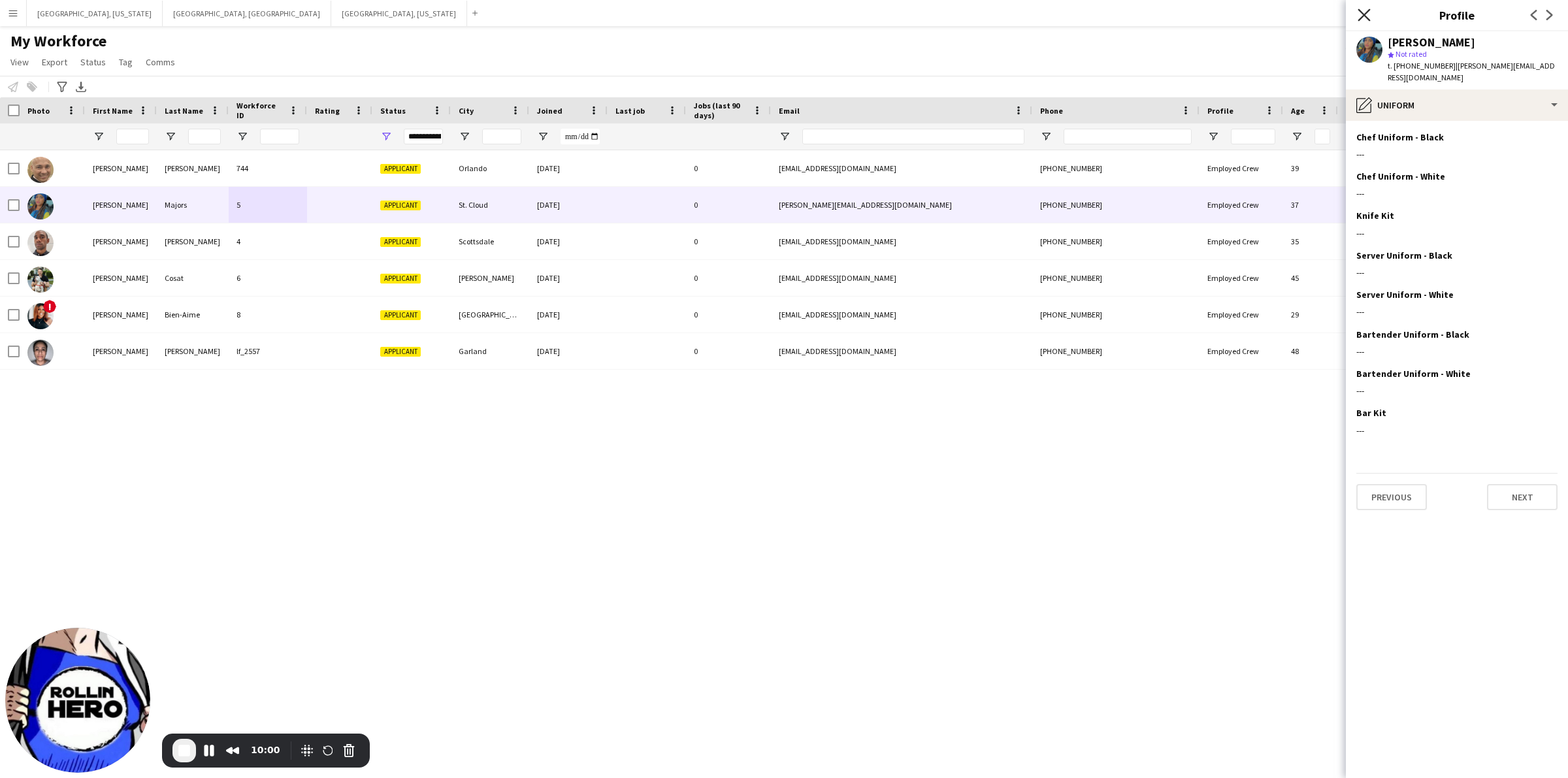
click at [1369, 15] on icon "Close pop-in" at bounding box center [1363, 14] width 12 height 12
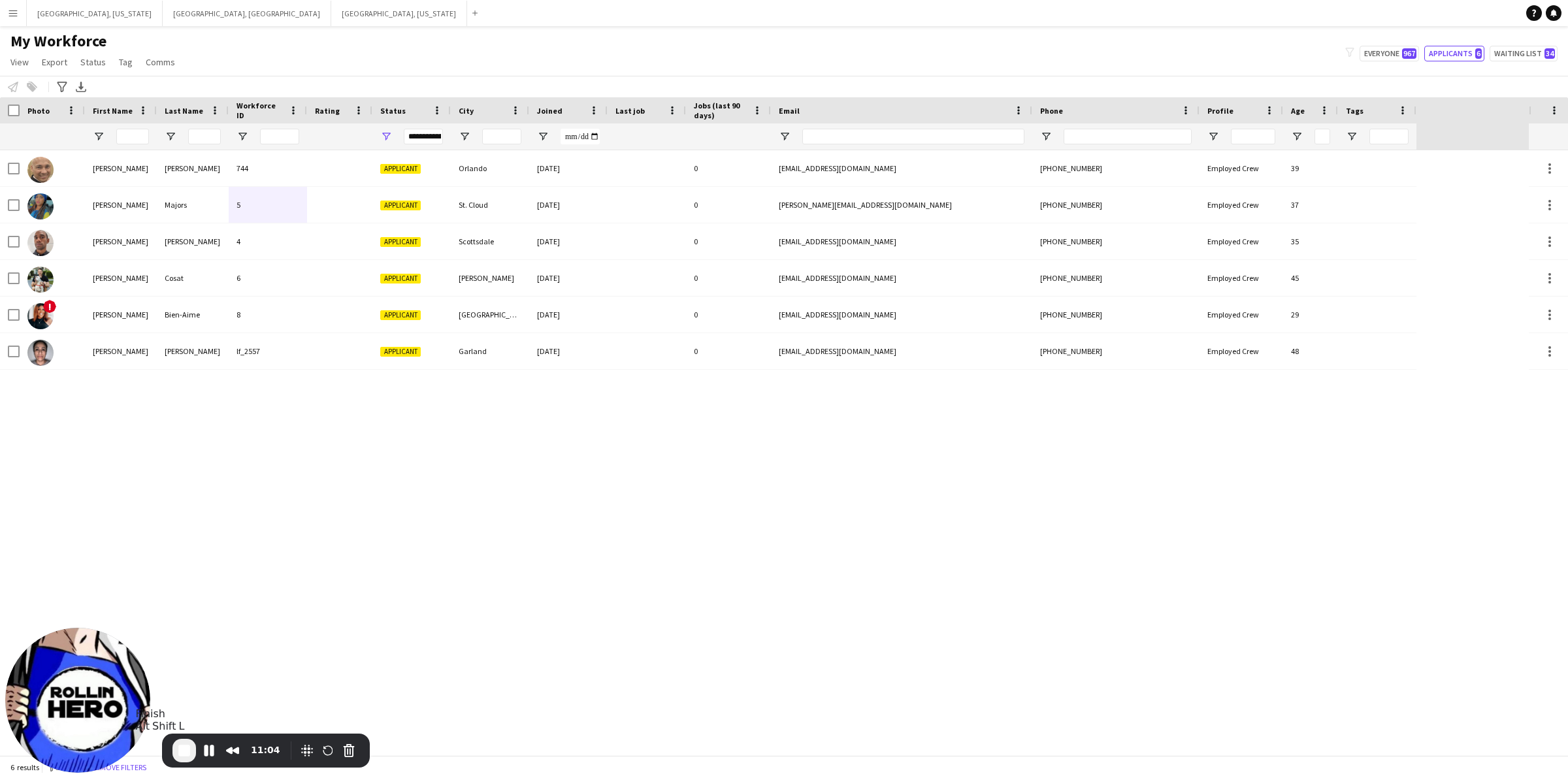
click at [178, 746] on span "End Recording" at bounding box center [184, 750] width 16 height 16
